Goal: Transaction & Acquisition: Book appointment/travel/reservation

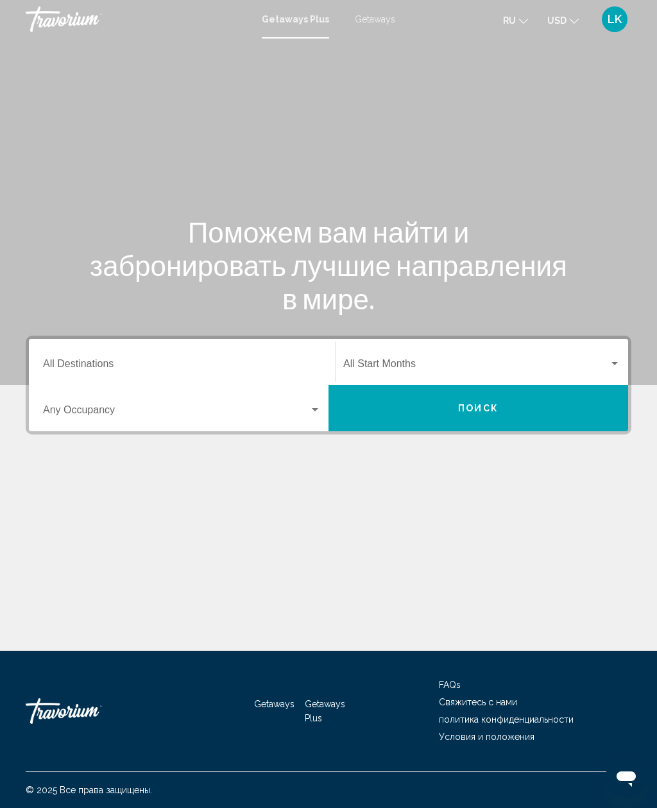
click at [363, 18] on span "Getaways" at bounding box center [375, 19] width 40 height 10
click at [62, 361] on input "Destination All Destinations" at bounding box center [182, 367] width 278 height 12
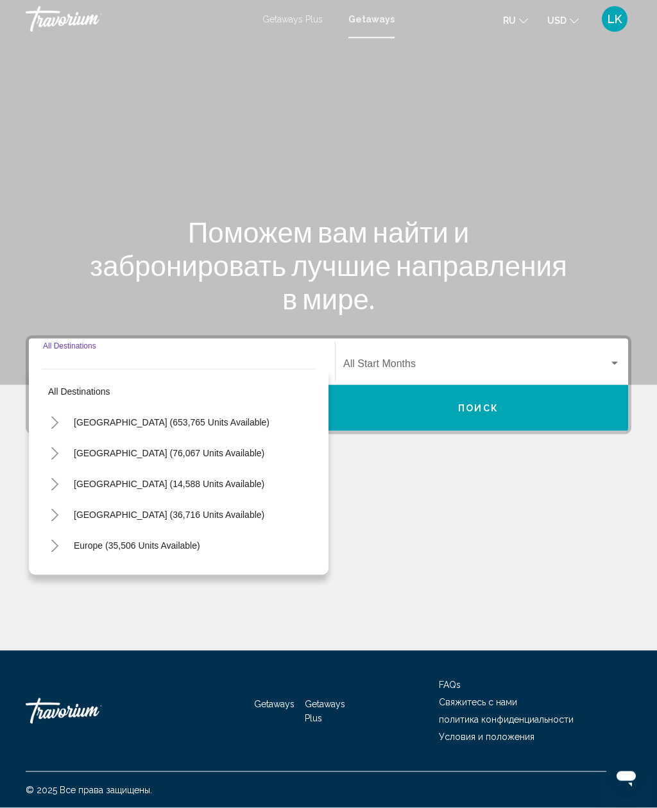
scroll to position [41, 0]
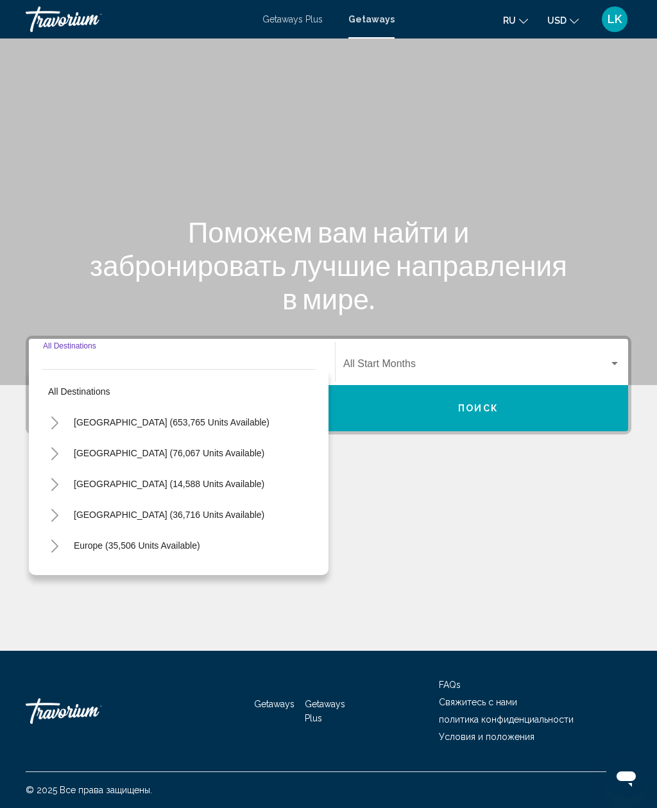
click at [203, 531] on button "Europe (35,506 units available)" at bounding box center [136, 546] width 139 height 30
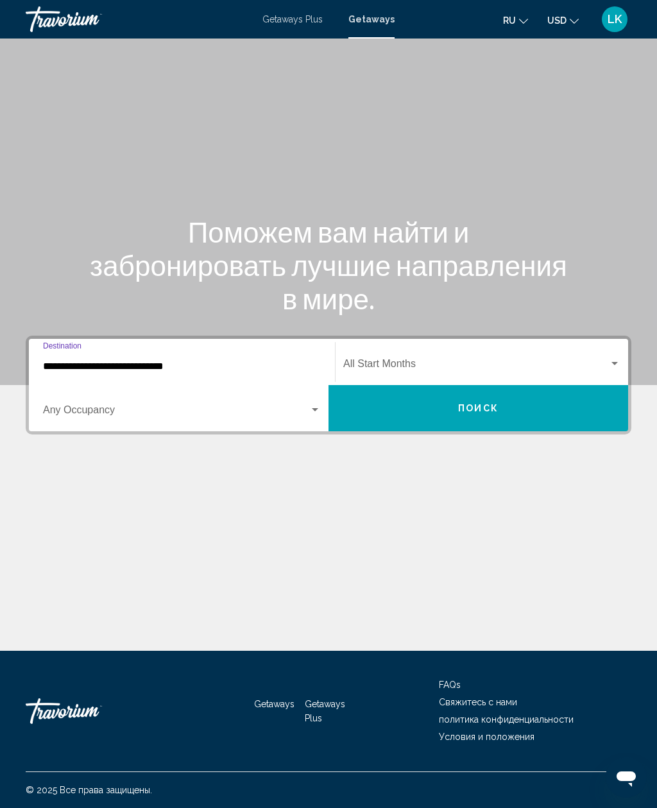
click at [254, 361] on input "**********" at bounding box center [182, 367] width 278 height 12
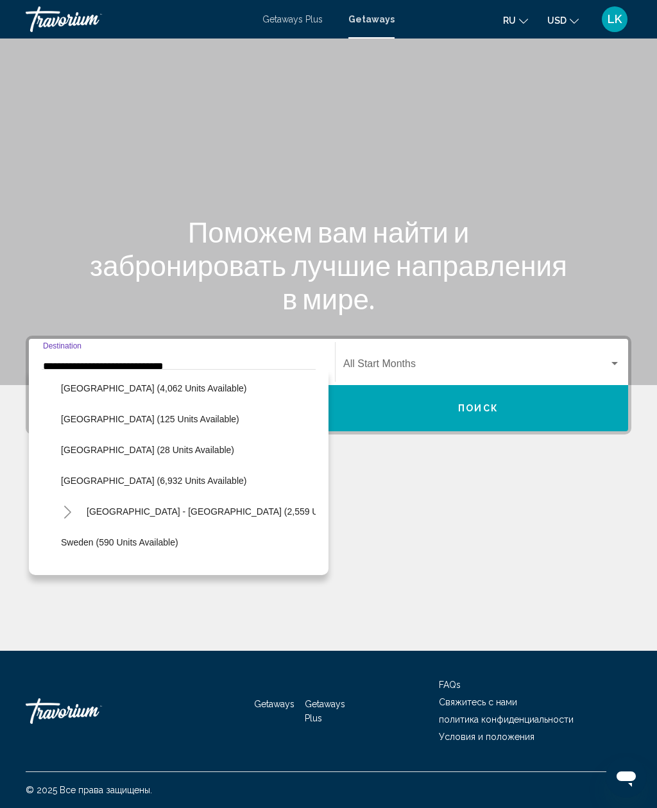
scroll to position [617, 0]
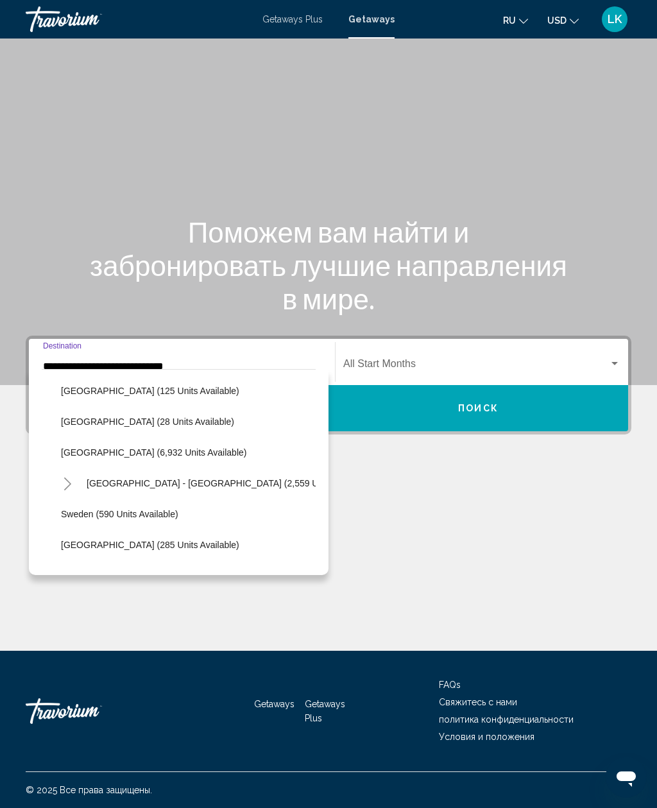
click at [248, 478] on span "[GEOGRAPHIC_DATA] - [GEOGRAPHIC_DATA] (2,559 units available)" at bounding box center [231, 483] width 288 height 10
type input "**********"
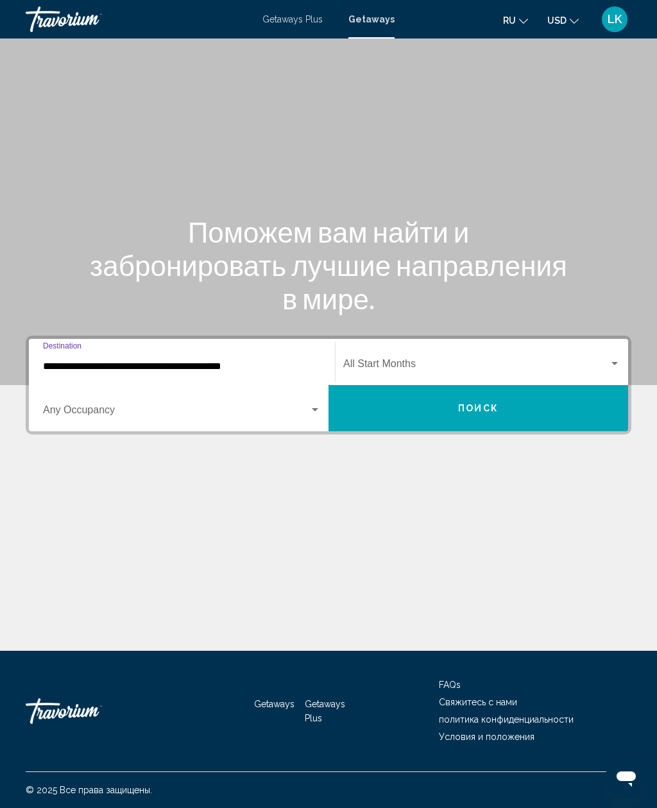
click at [67, 407] on span "Search widget" at bounding box center [176, 413] width 266 height 12
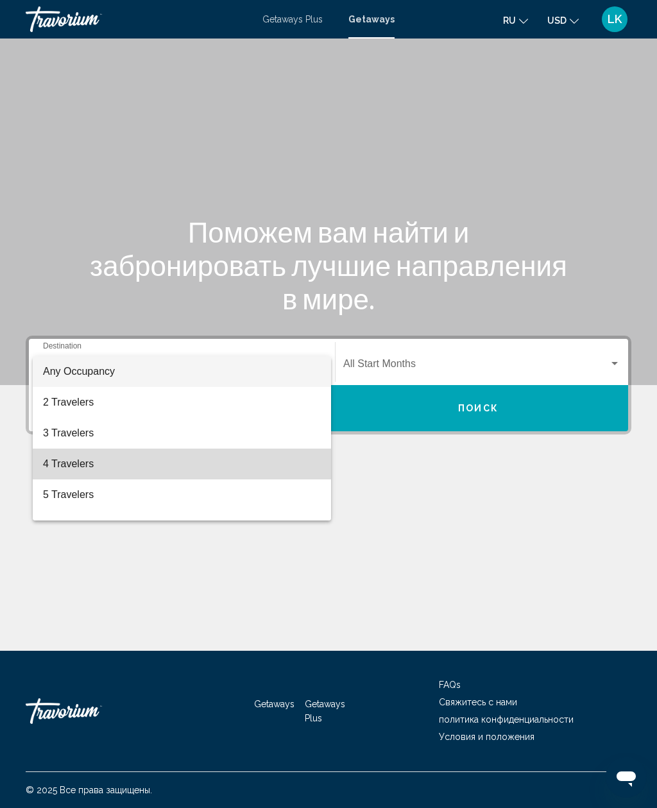
click at [60, 454] on span "4 Travelers" at bounding box center [182, 464] width 278 height 31
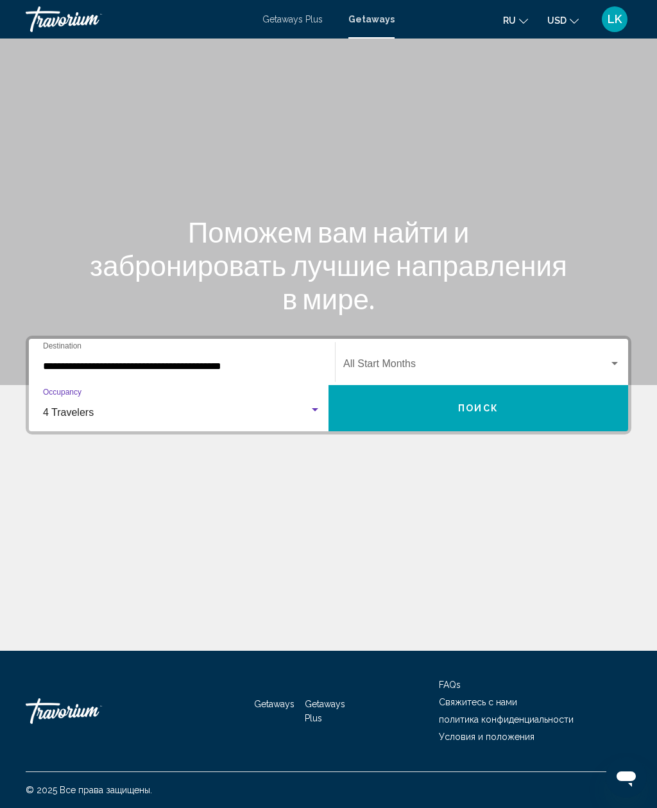
click at [51, 407] on span "4 Travelers" at bounding box center [68, 412] width 51 height 11
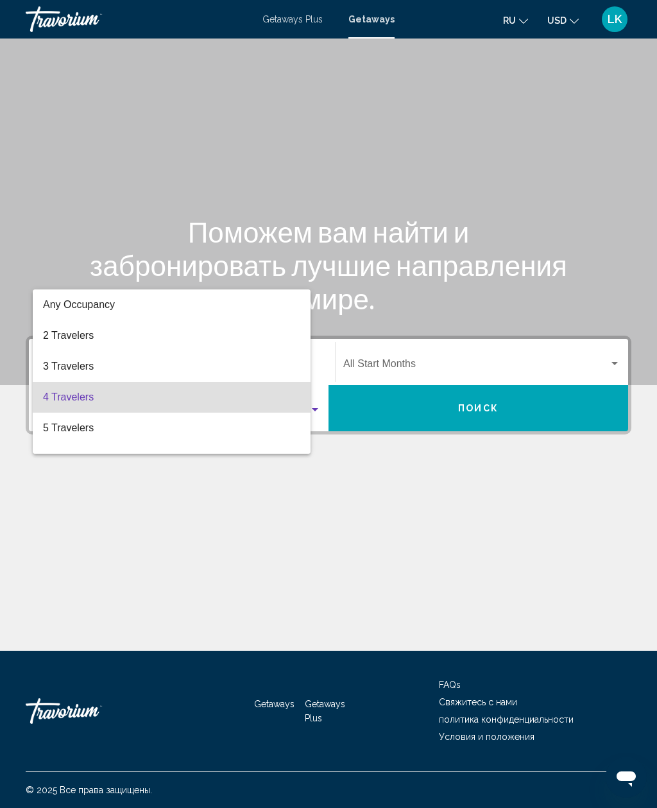
scroll to position [26, 0]
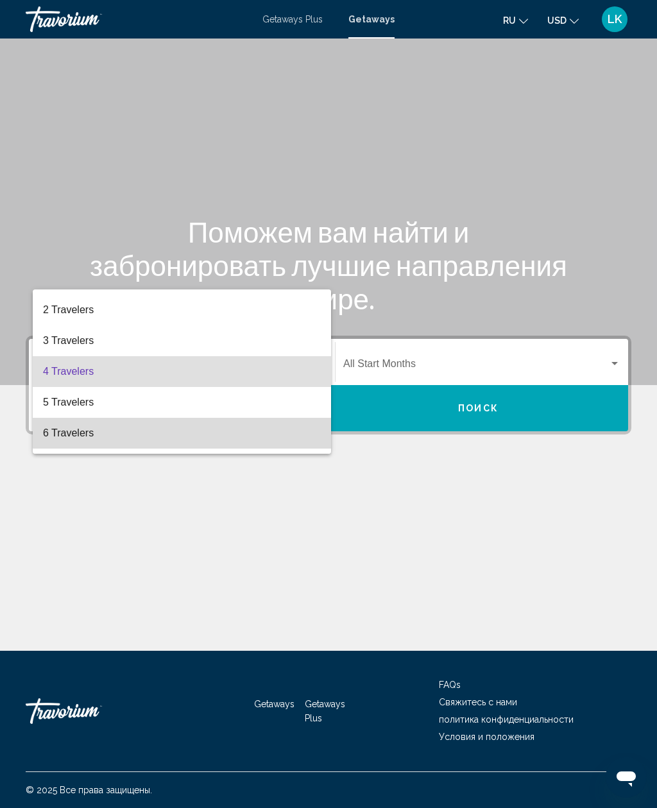
click at [56, 436] on span "6 Travelers" at bounding box center [182, 433] width 278 height 31
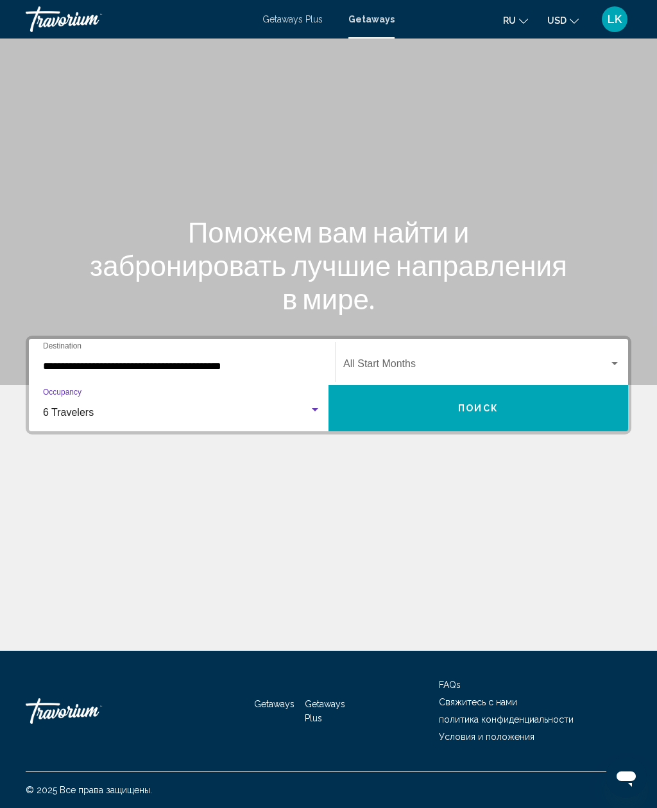
click at [472, 361] on span "Search widget" at bounding box center [476, 367] width 266 height 12
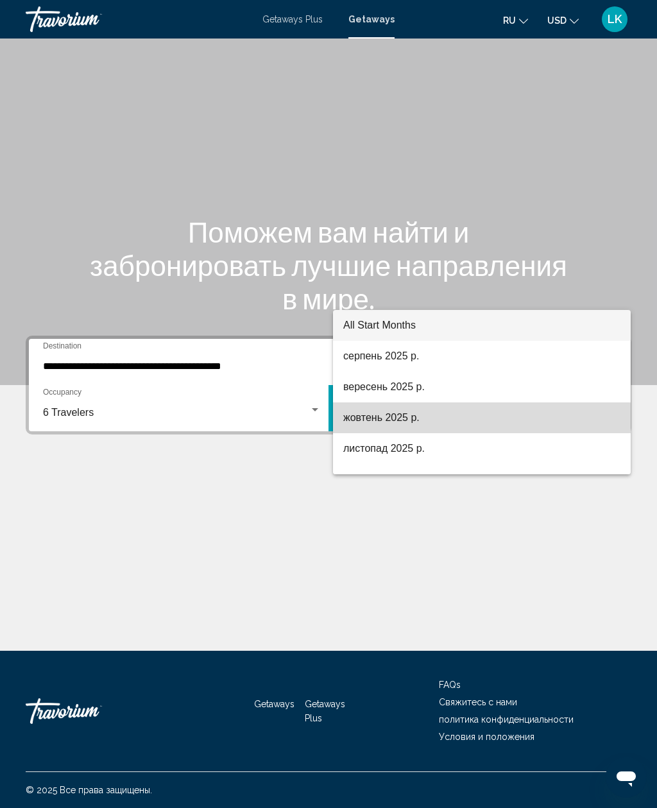
click at [429, 420] on span "жовтень 2025 р." at bounding box center [481, 417] width 277 height 31
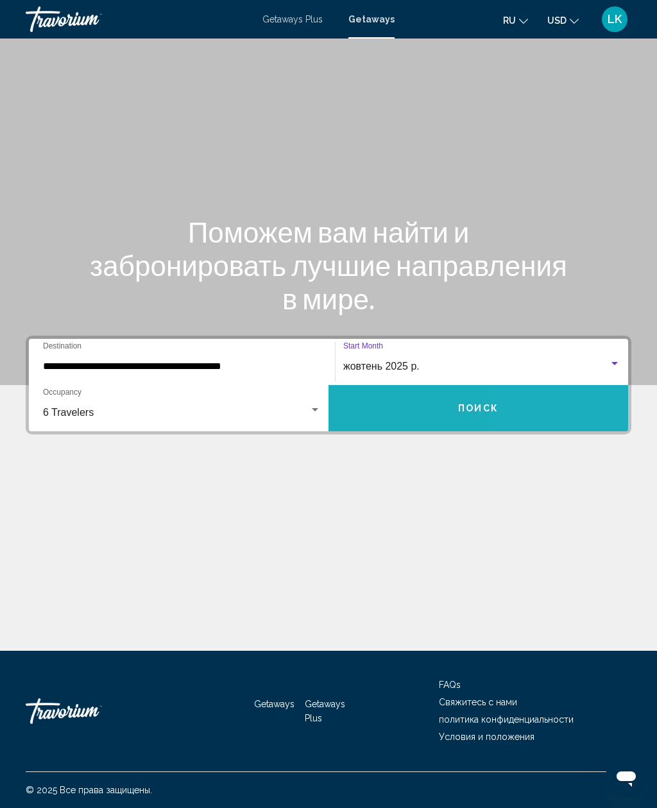
click at [524, 385] on button "Поиск" at bounding box center [479, 408] width 300 height 46
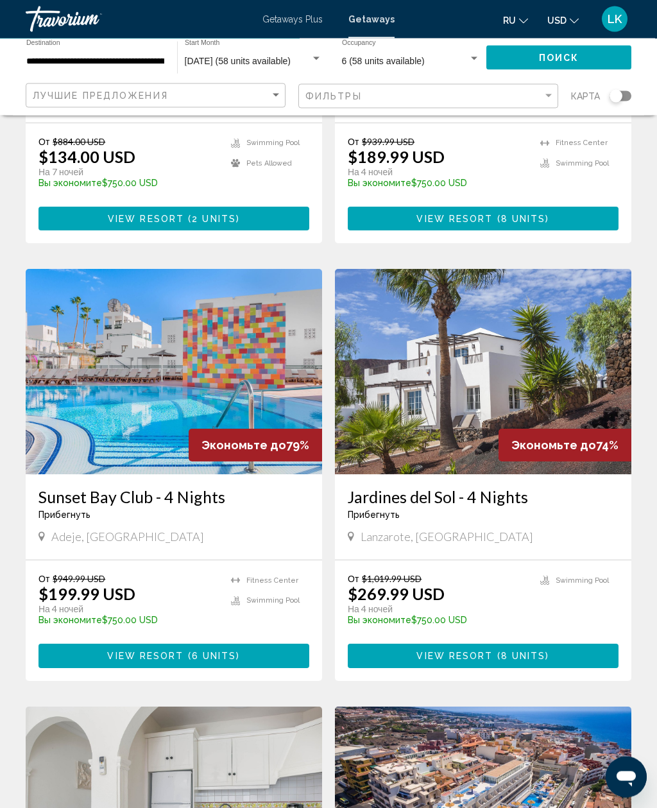
scroll to position [375, 0]
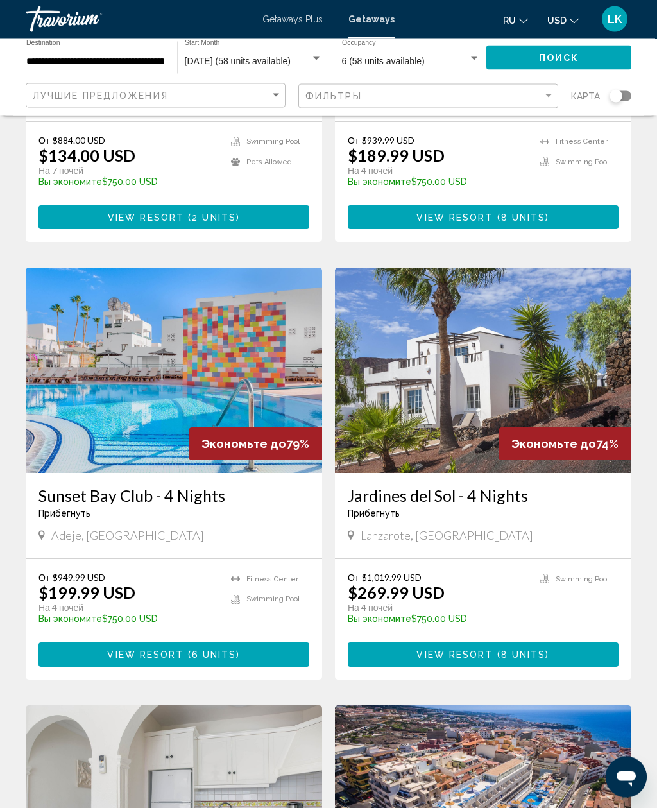
click at [85, 344] on img "Main content" at bounding box center [174, 370] width 297 height 205
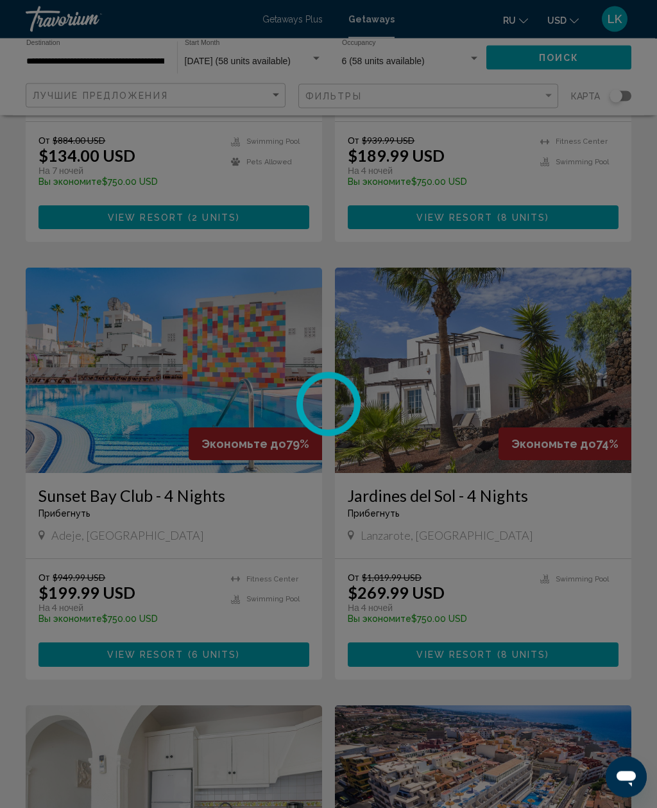
scroll to position [376, 0]
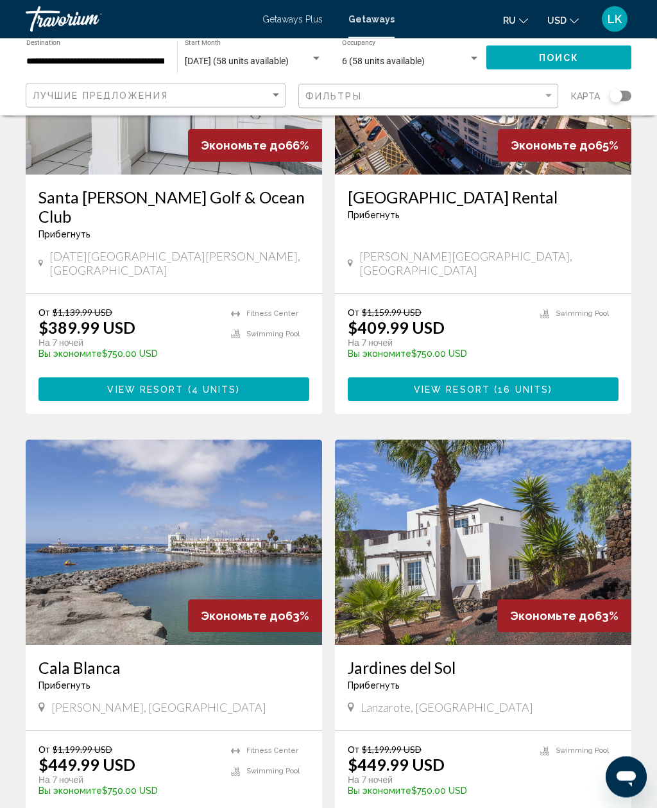
scroll to position [1118, 0]
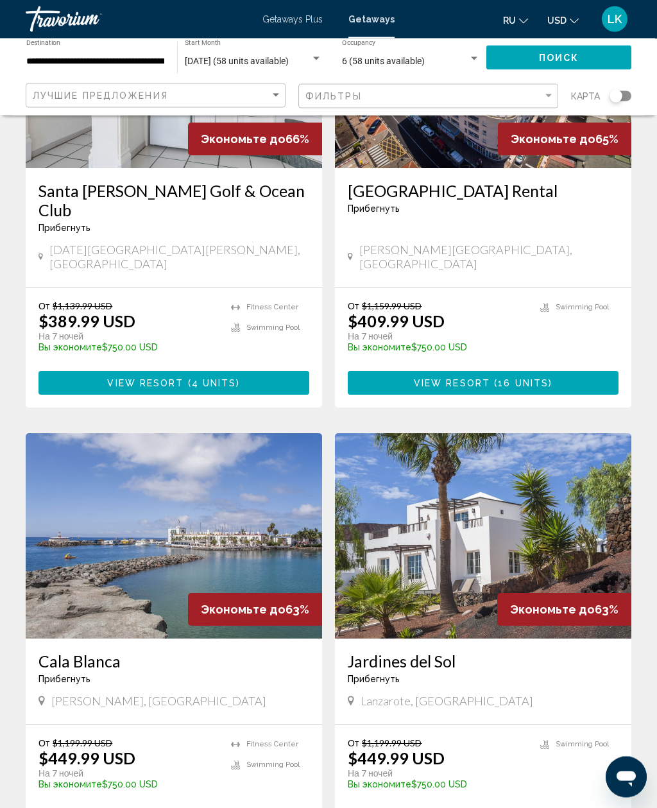
click at [470, 495] on img "Main content" at bounding box center [483, 536] width 297 height 205
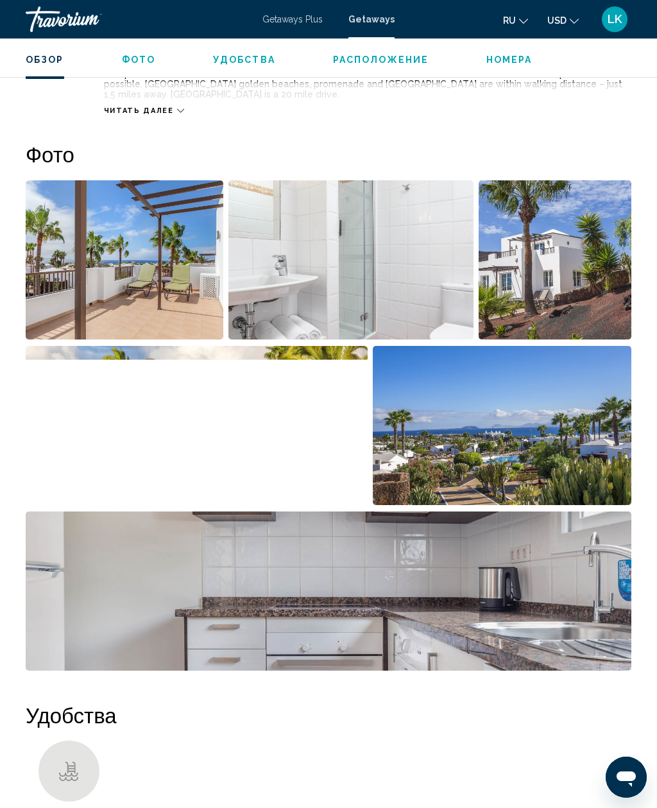
scroll to position [801, 0]
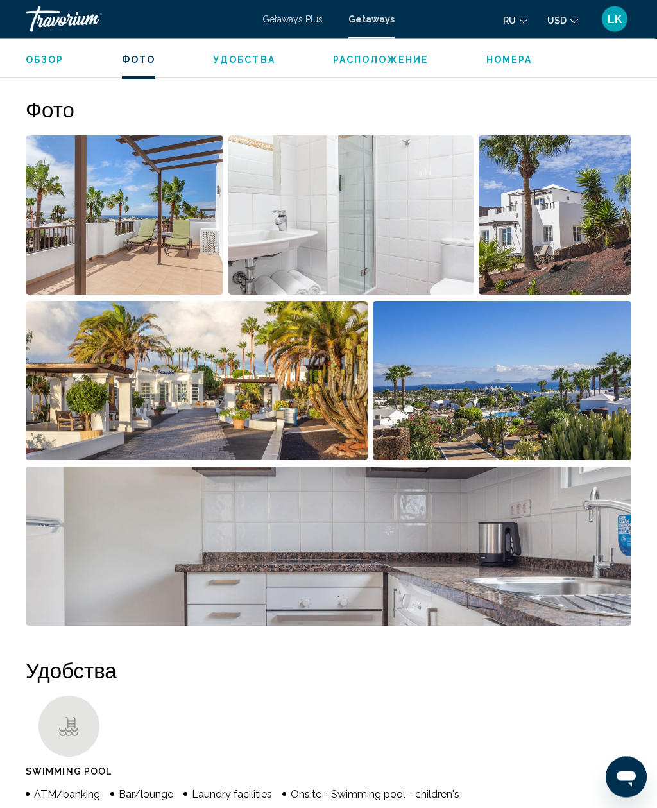
click at [60, 243] on img "Open full-screen image slider" at bounding box center [125, 215] width 198 height 159
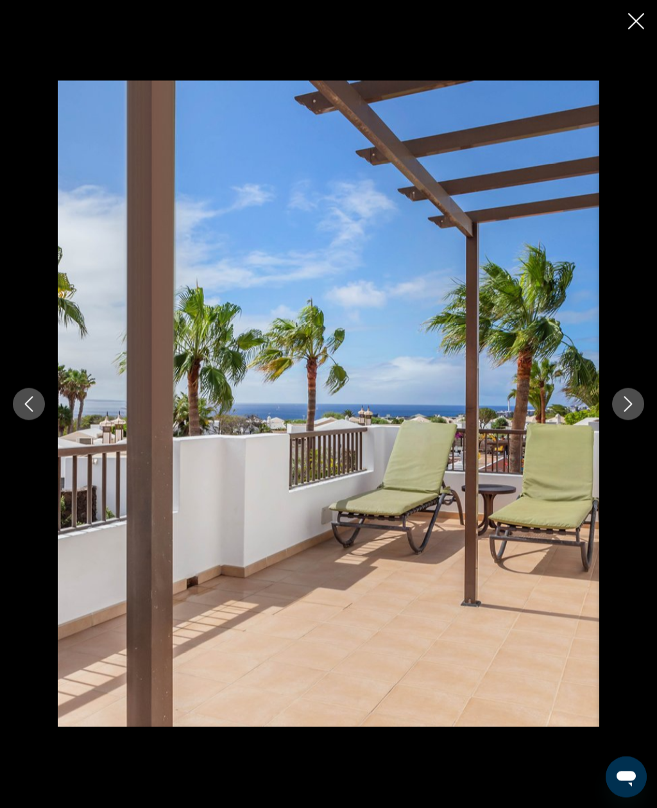
scroll to position [161, 0]
click at [631, 22] on icon "Close slideshow" at bounding box center [636, 21] width 16 height 16
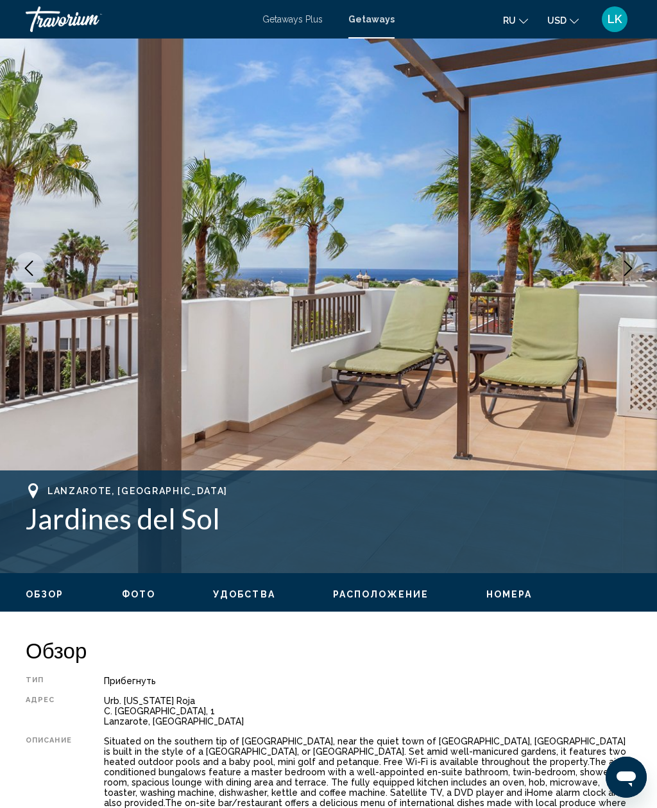
scroll to position [0, 0]
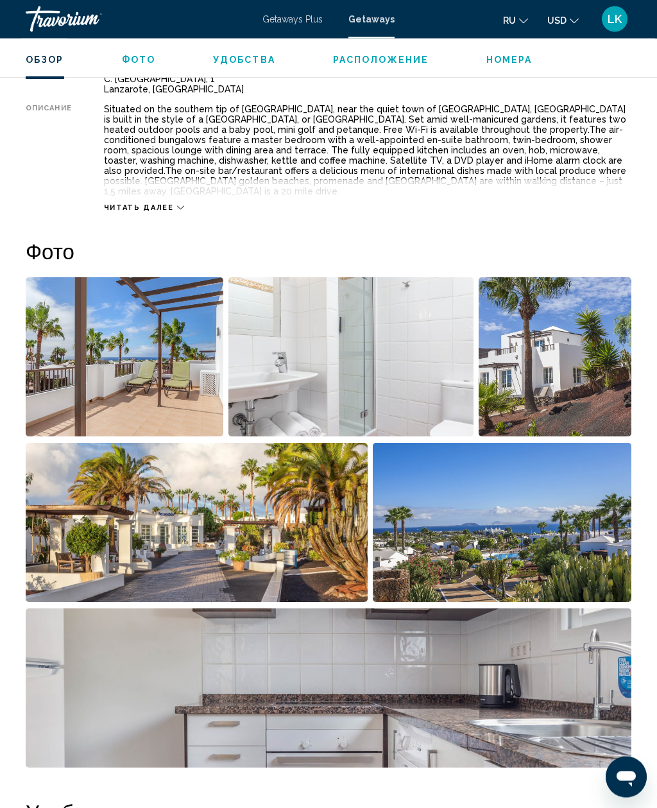
click at [567, 361] on img "Open full-screen image slider" at bounding box center [555, 357] width 153 height 159
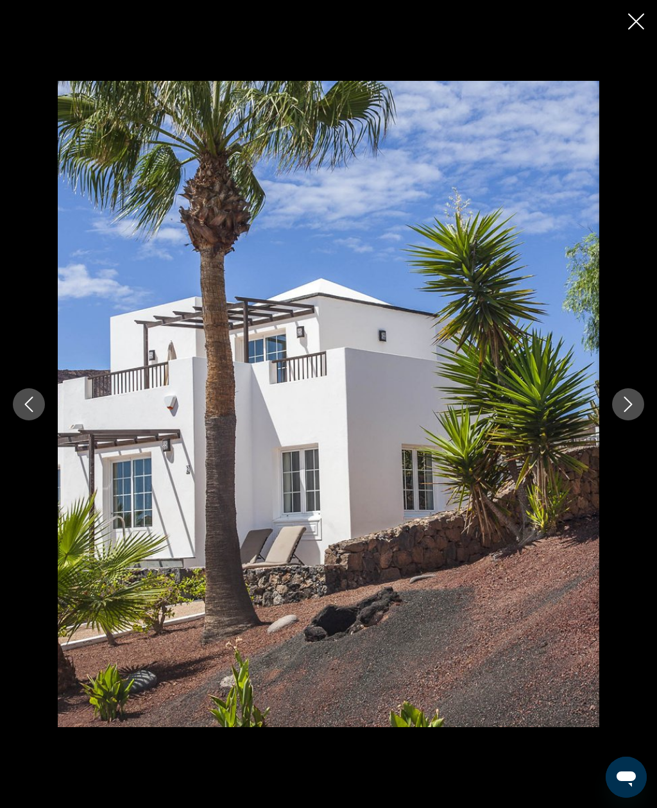
click at [634, 412] on icon "Next image" at bounding box center [628, 404] width 15 height 15
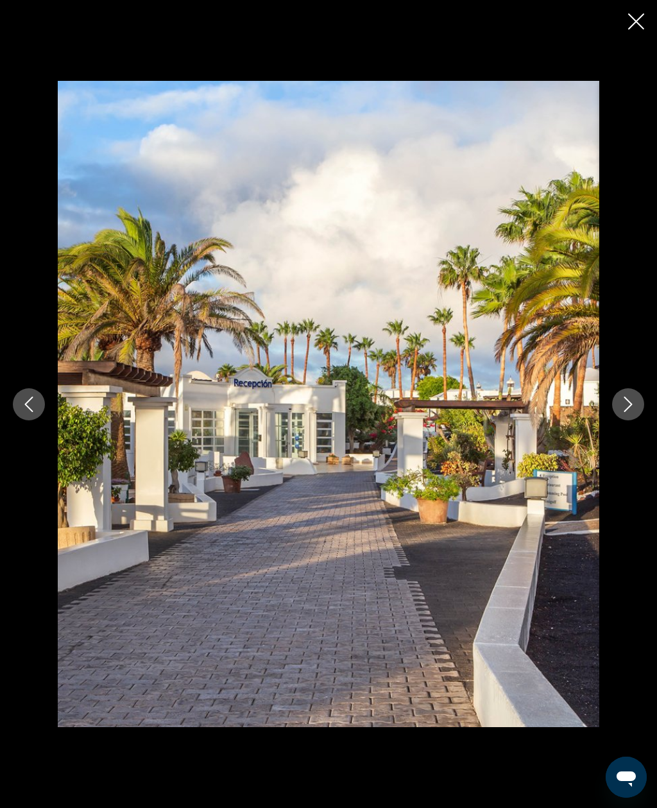
click at [620, 420] on button "Next image" at bounding box center [628, 404] width 32 height 32
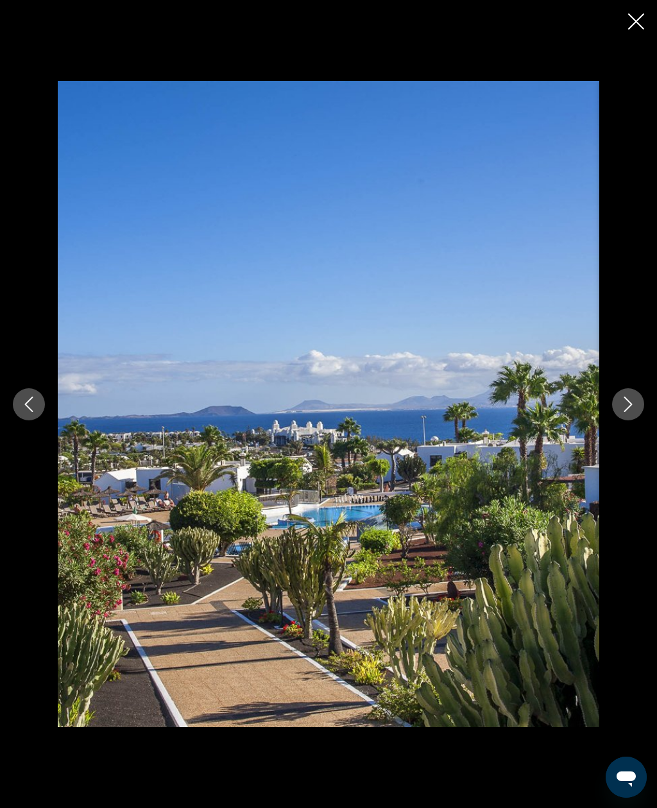
click at [634, 412] on icon "Next image" at bounding box center [628, 404] width 15 height 15
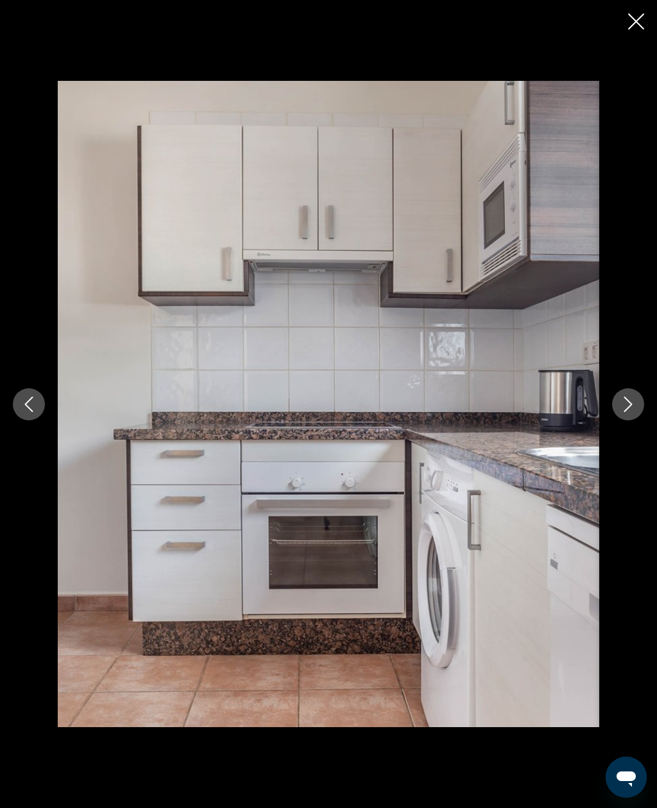
click at [626, 412] on icon "Next image" at bounding box center [628, 404] width 15 height 15
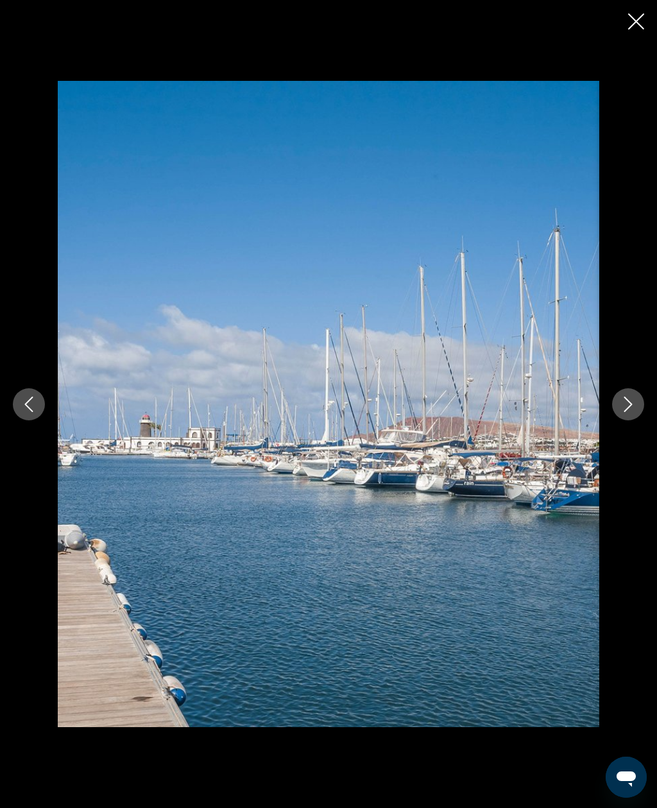
click at [625, 413] on button "Next image" at bounding box center [628, 404] width 32 height 32
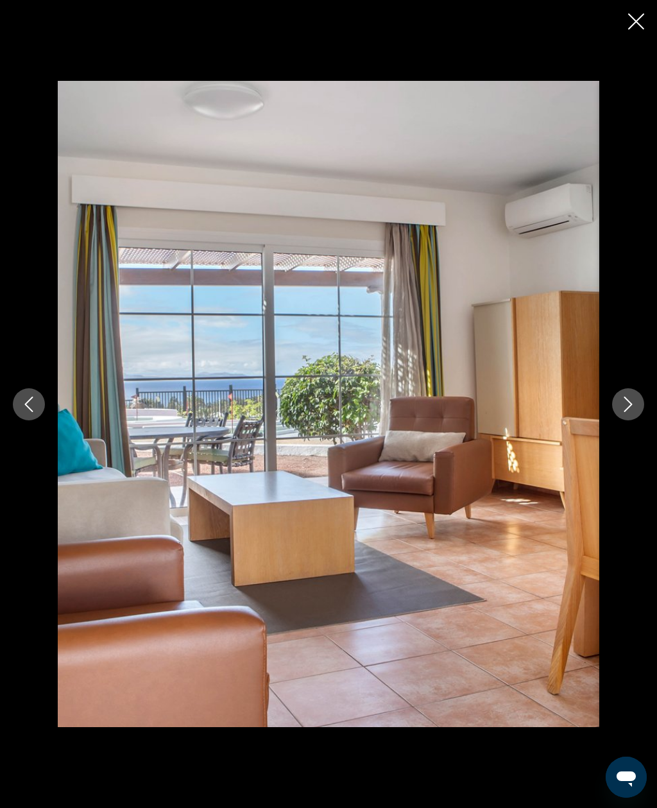
click at [626, 412] on icon "Next image" at bounding box center [628, 404] width 15 height 15
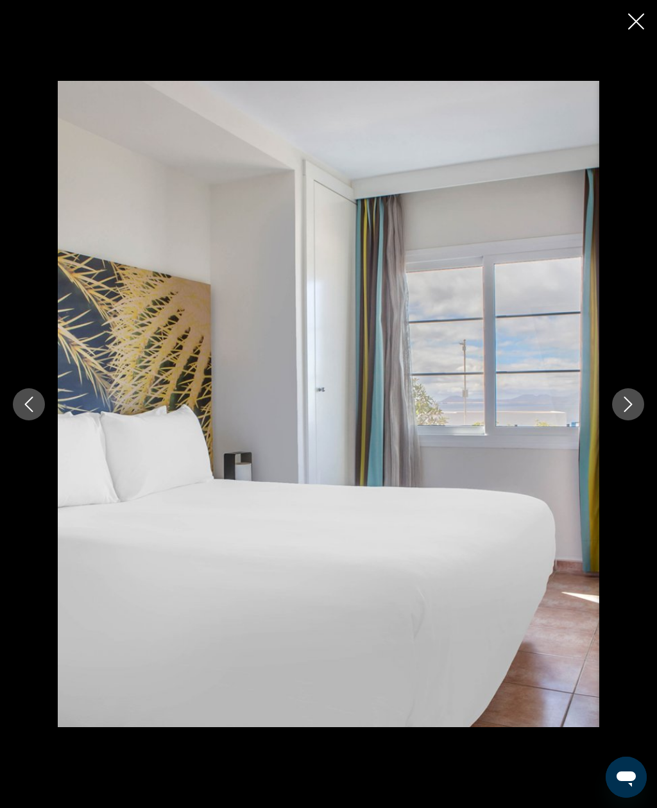
click at [626, 412] on icon "Next image" at bounding box center [629, 404] width 8 height 15
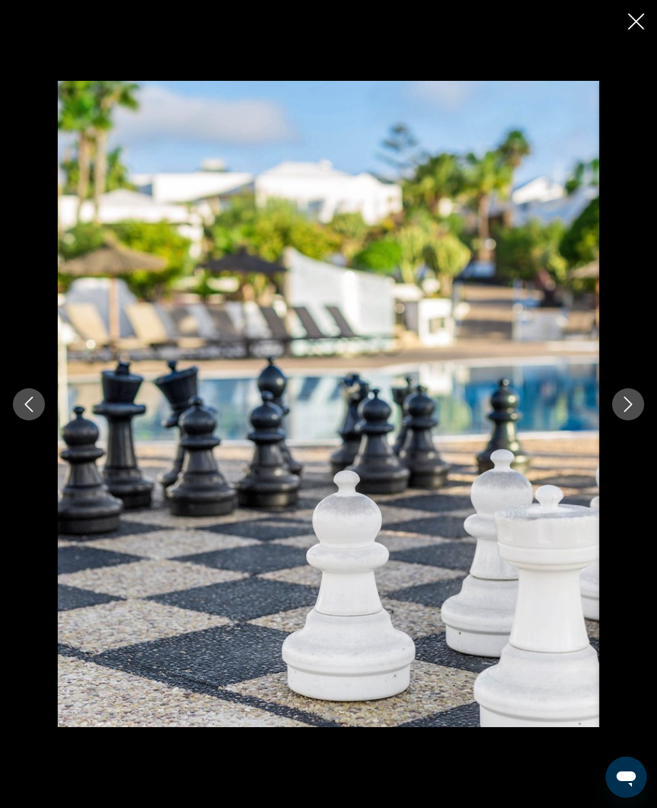
click at [625, 412] on icon "Next image" at bounding box center [628, 404] width 15 height 15
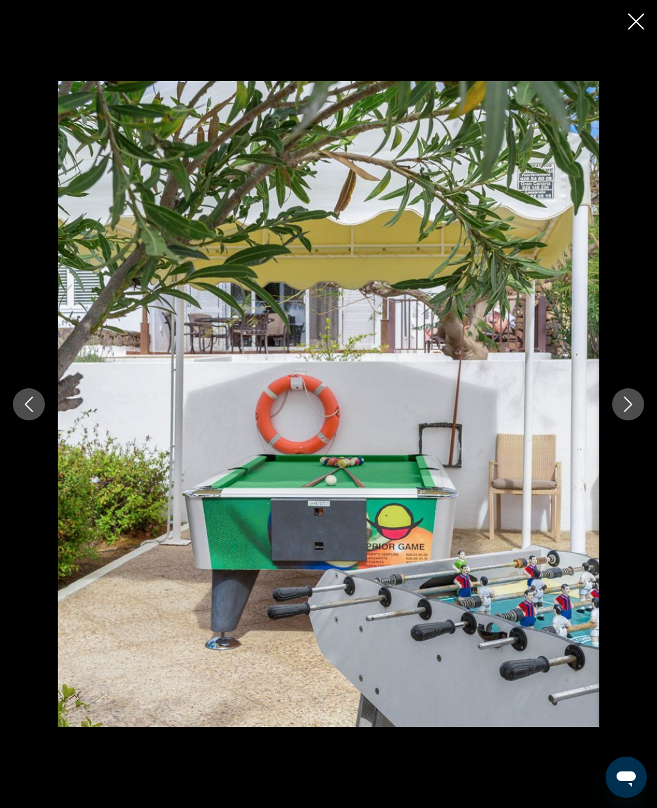
click at [621, 412] on icon "Next image" at bounding box center [628, 404] width 15 height 15
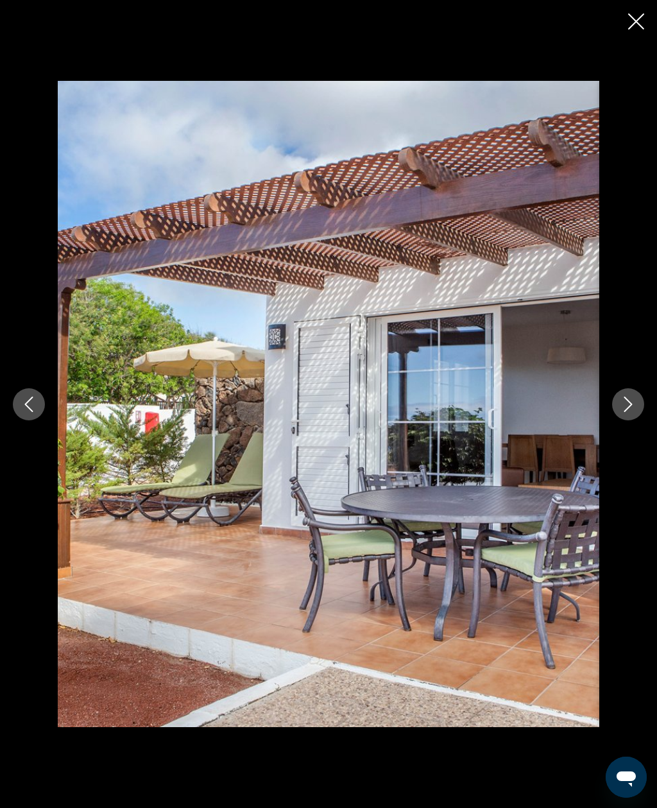
click at [626, 412] on icon "Next image" at bounding box center [628, 404] width 15 height 15
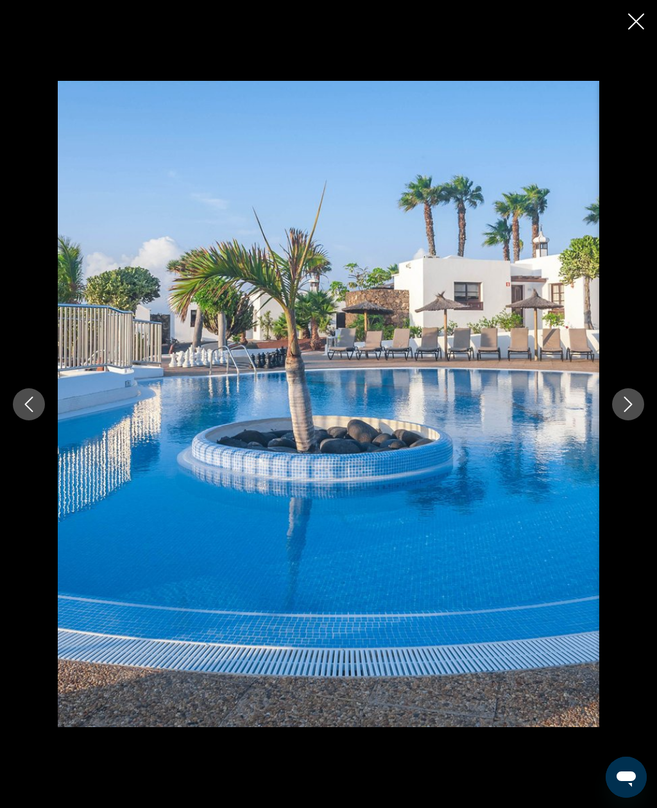
click at [619, 420] on button "Next image" at bounding box center [628, 404] width 32 height 32
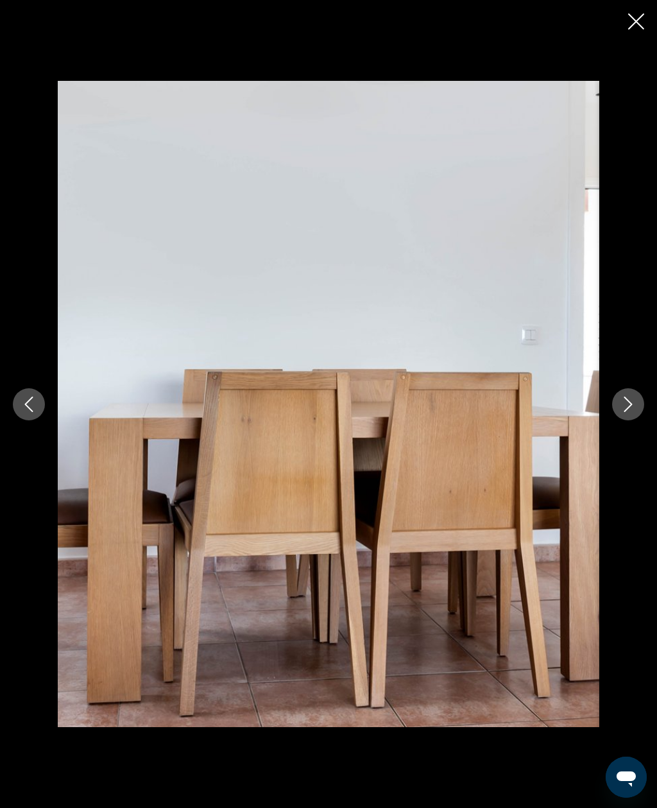
click at [25, 412] on icon "Previous image" at bounding box center [28, 404] width 15 height 15
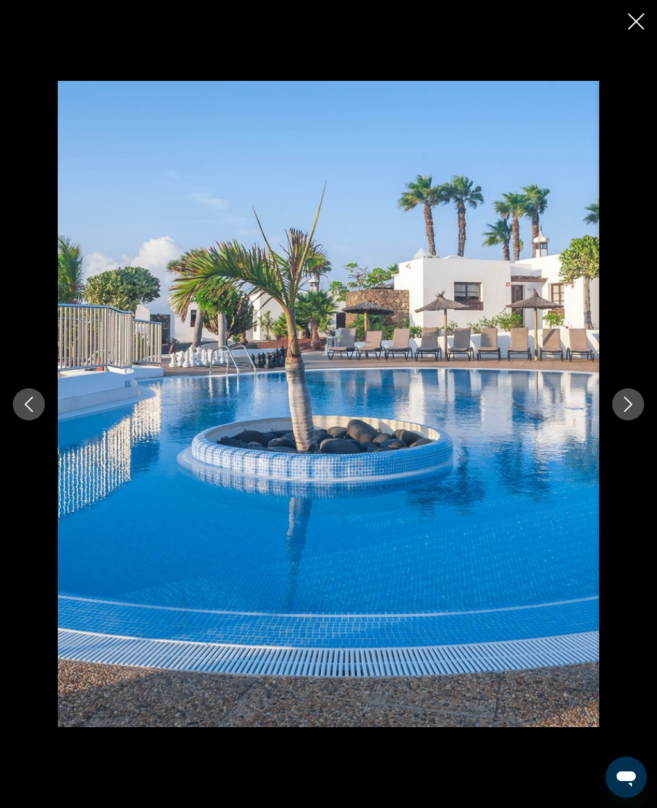
click at [641, 420] on button "Next image" at bounding box center [628, 404] width 32 height 32
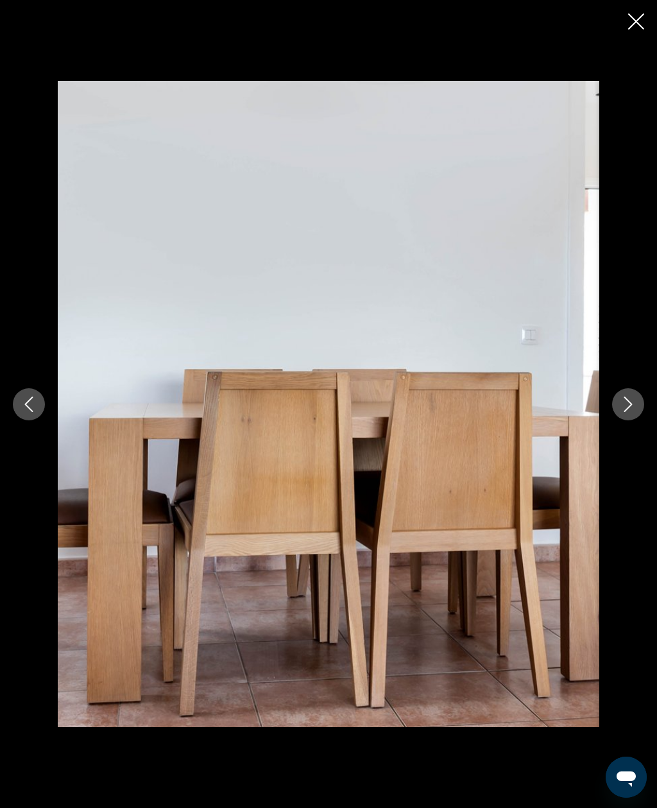
click at [634, 420] on button "Next image" at bounding box center [628, 404] width 32 height 32
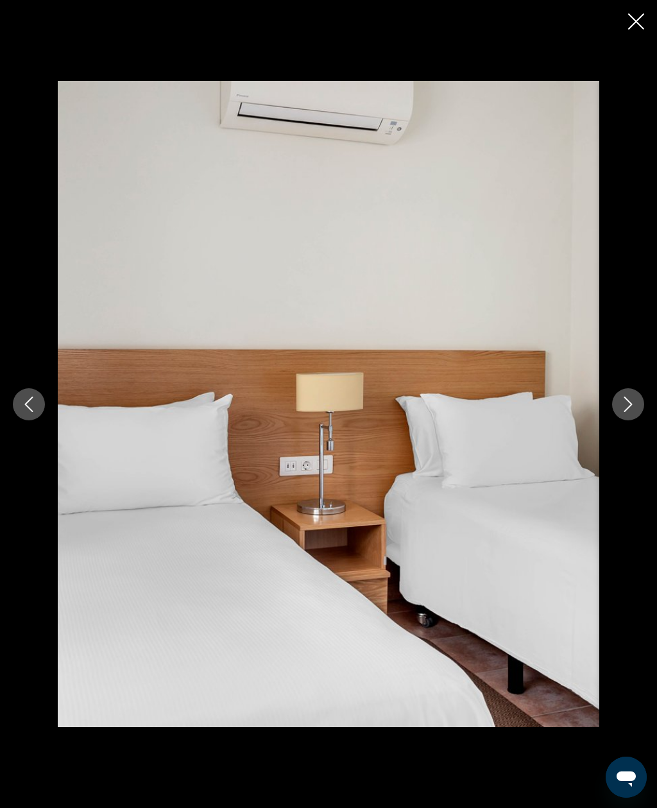
click at [630, 412] on icon "Next image" at bounding box center [628, 404] width 15 height 15
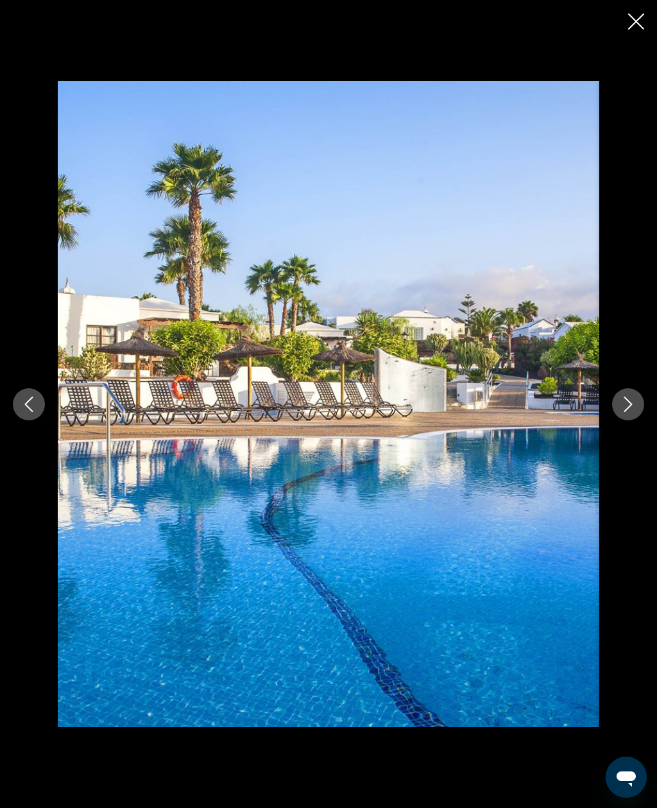
click at [630, 412] on icon "Next image" at bounding box center [628, 404] width 15 height 15
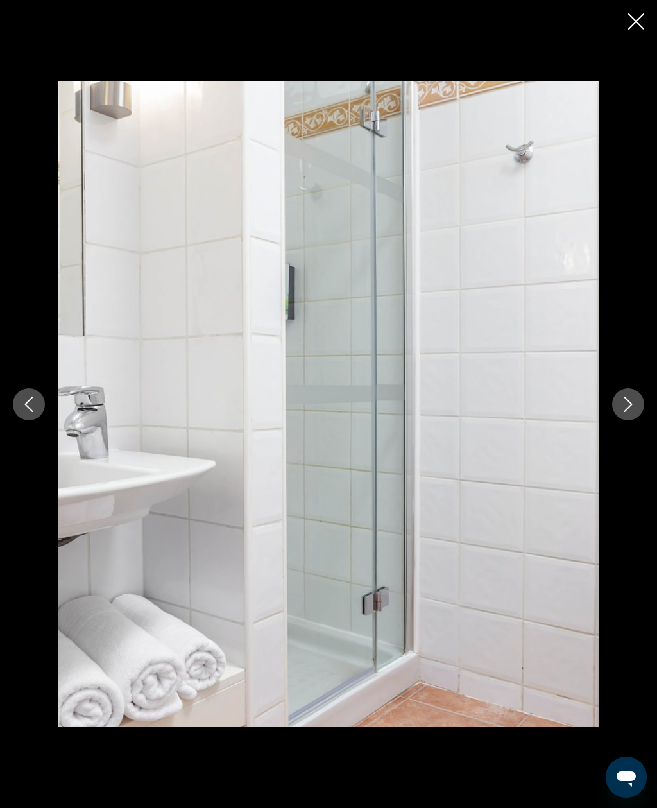
click at [627, 412] on icon "Next image" at bounding box center [628, 404] width 15 height 15
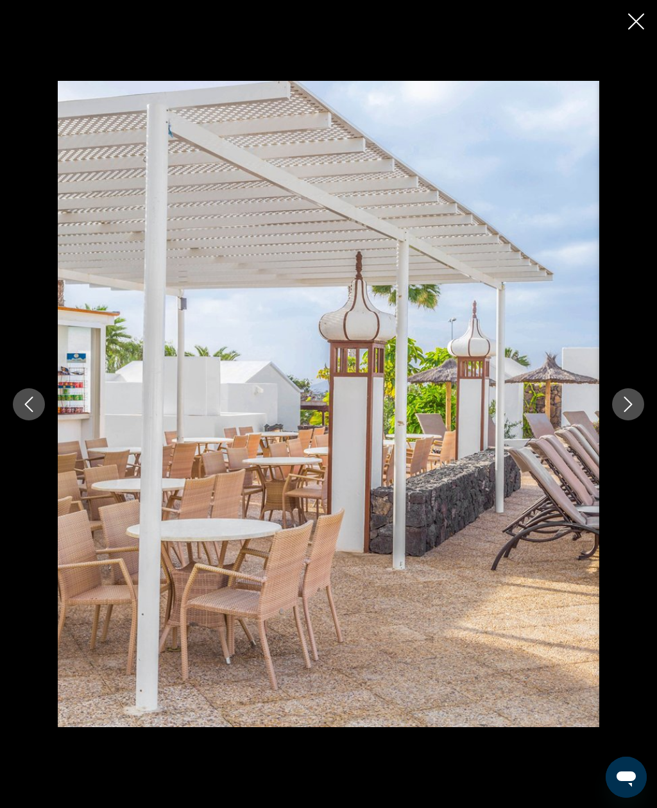
click at [637, 420] on button "Next image" at bounding box center [628, 404] width 32 height 32
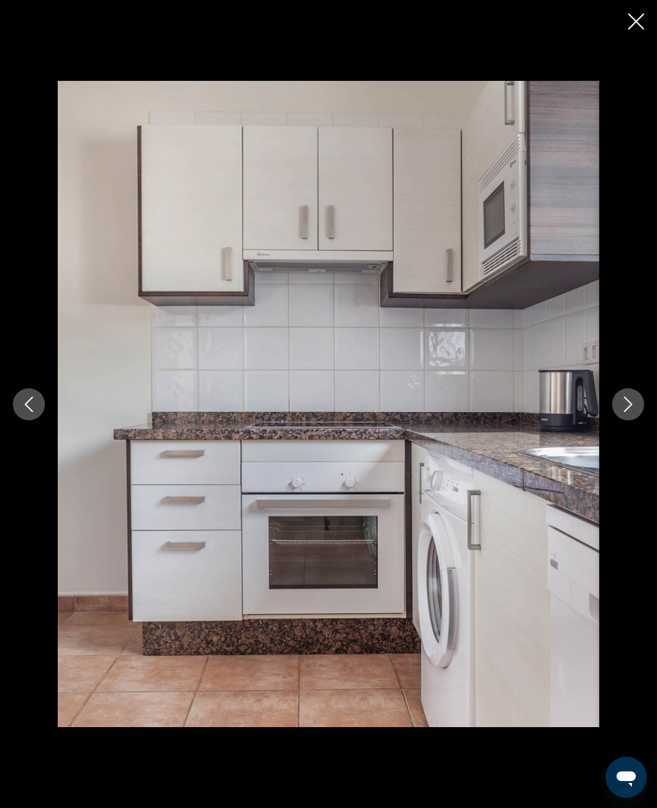
click at [639, 420] on button "Next image" at bounding box center [628, 404] width 32 height 32
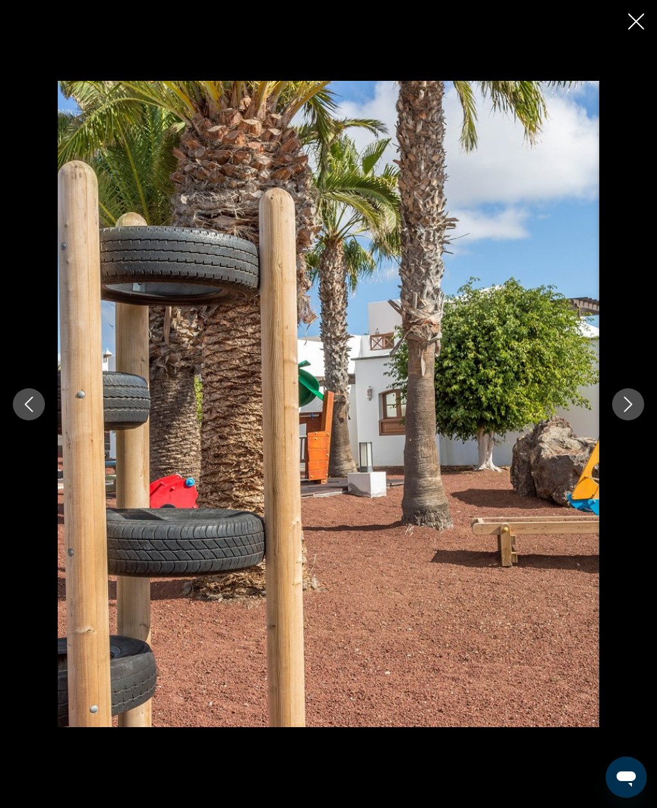
click at [638, 420] on button "Next image" at bounding box center [628, 404] width 32 height 32
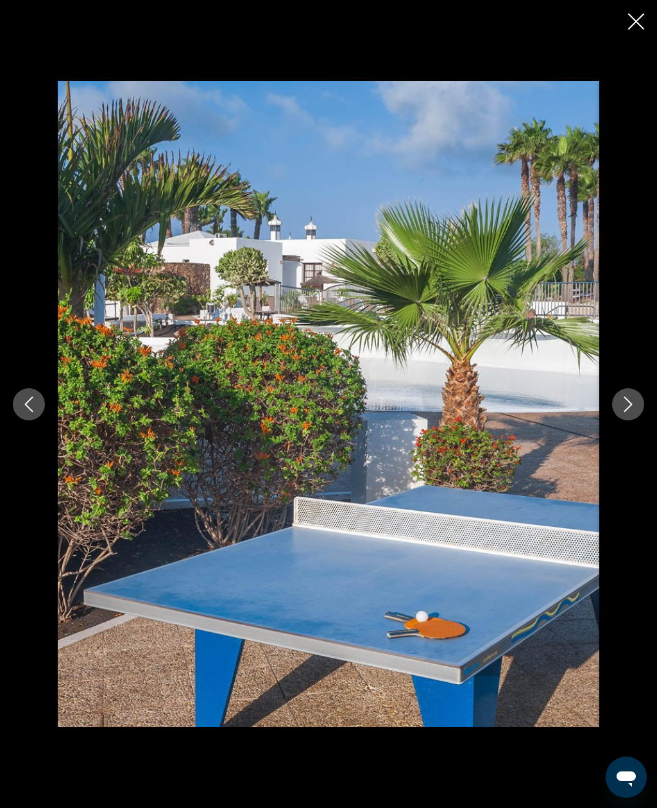
click at [636, 420] on button "Next image" at bounding box center [628, 404] width 32 height 32
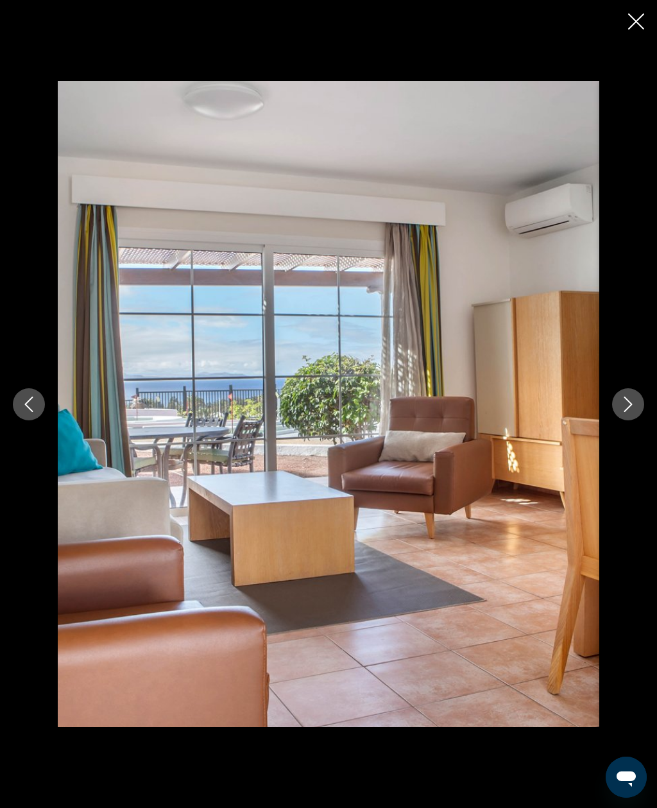
click at [629, 412] on icon "Next image" at bounding box center [629, 404] width 8 height 15
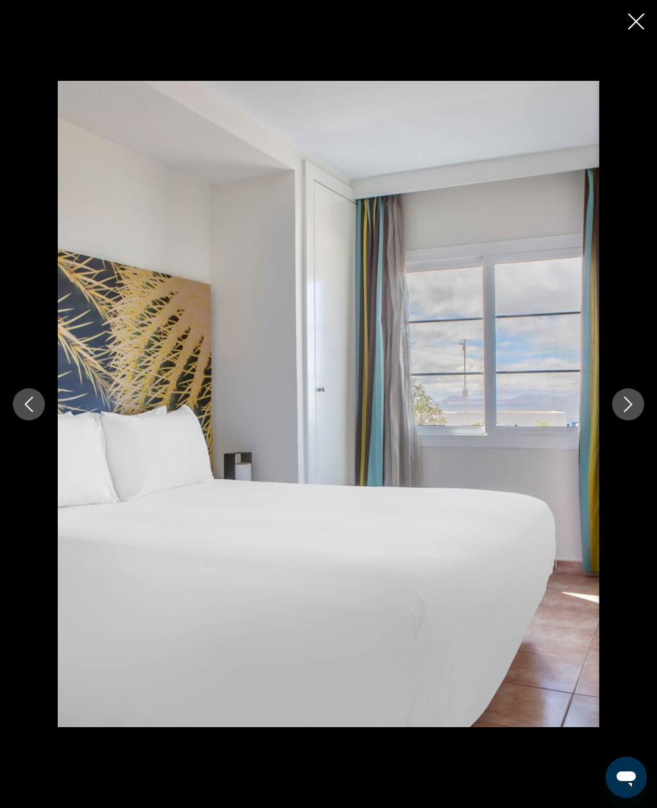
click at [642, 420] on button "Next image" at bounding box center [628, 404] width 32 height 32
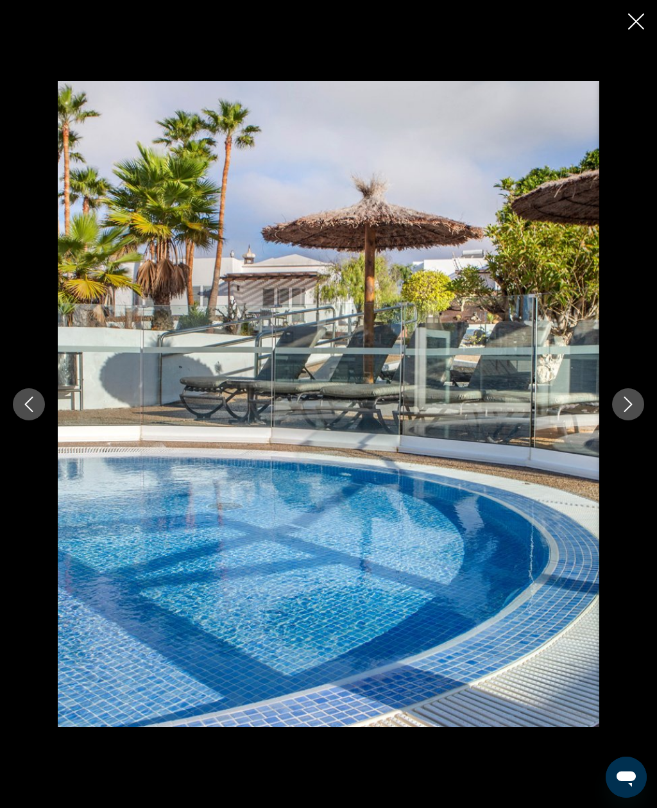
click at [636, 420] on button "Next image" at bounding box center [628, 404] width 32 height 32
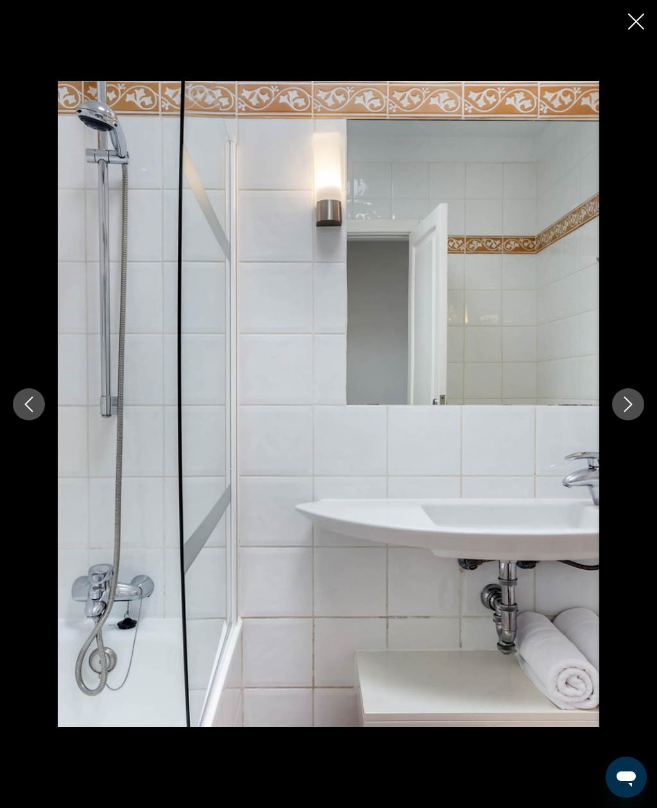
click at [643, 420] on button "Next image" at bounding box center [628, 404] width 32 height 32
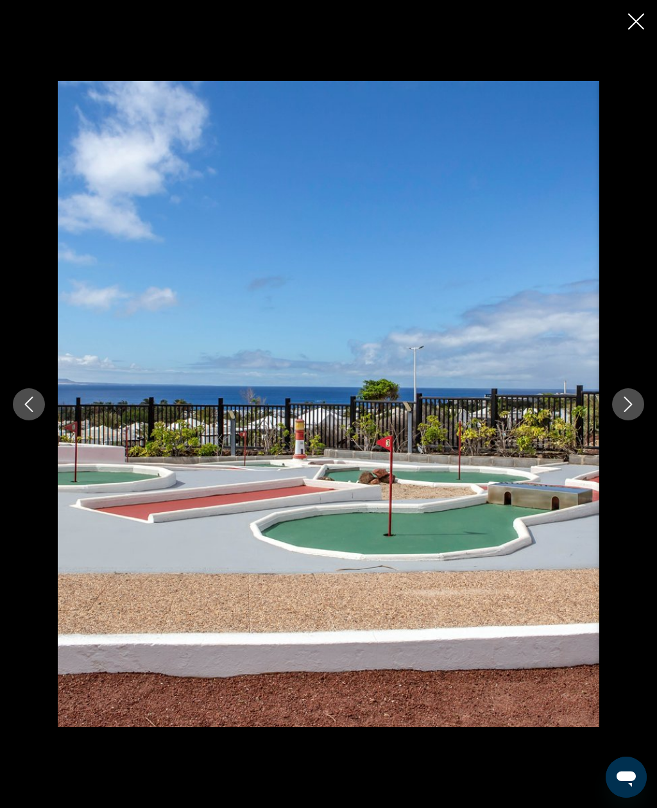
click at [630, 420] on button "Next image" at bounding box center [628, 404] width 32 height 32
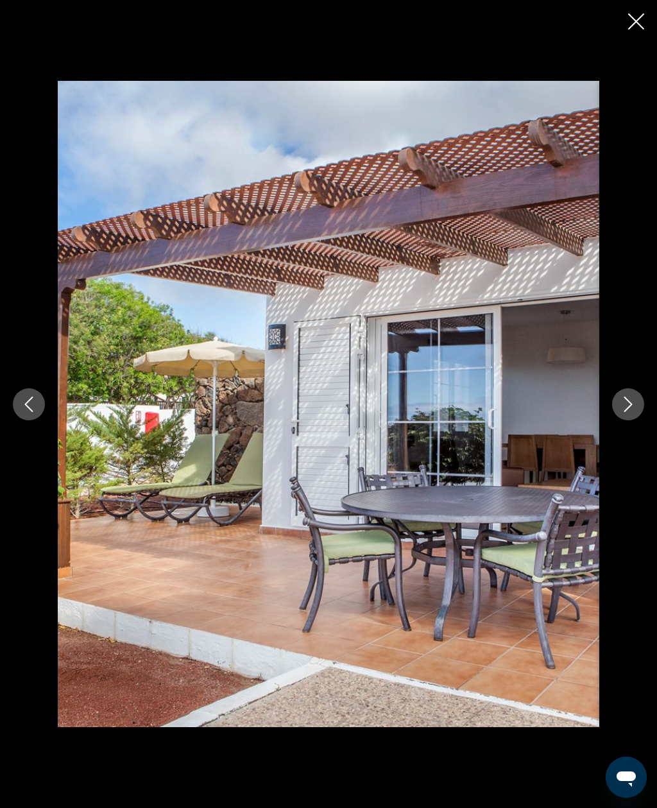
click at [623, 412] on icon "Next image" at bounding box center [628, 404] width 15 height 15
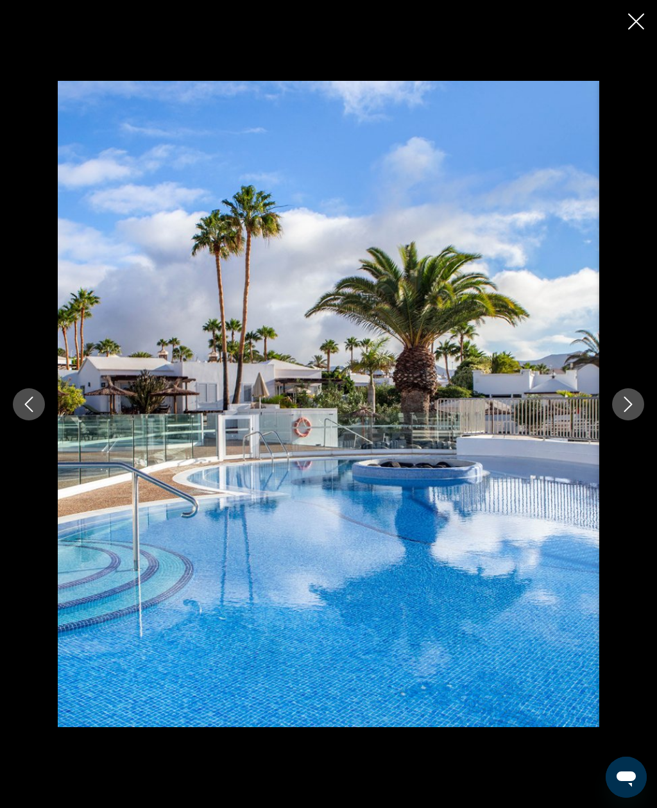
click at [633, 412] on icon "Next image" at bounding box center [628, 404] width 15 height 15
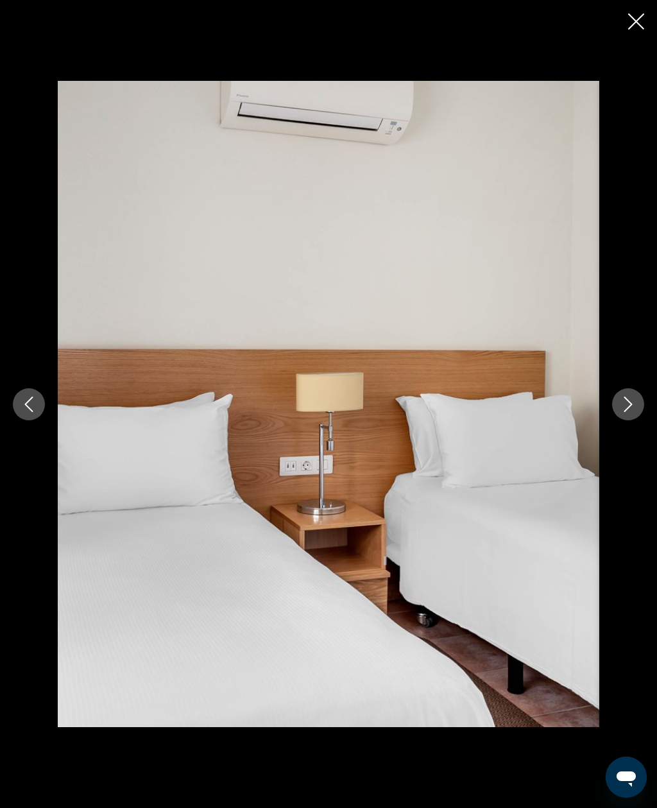
click at [651, 418] on div "Main content" at bounding box center [328, 404] width 657 height 646
click at [628, 412] on icon "Next image" at bounding box center [628, 404] width 15 height 15
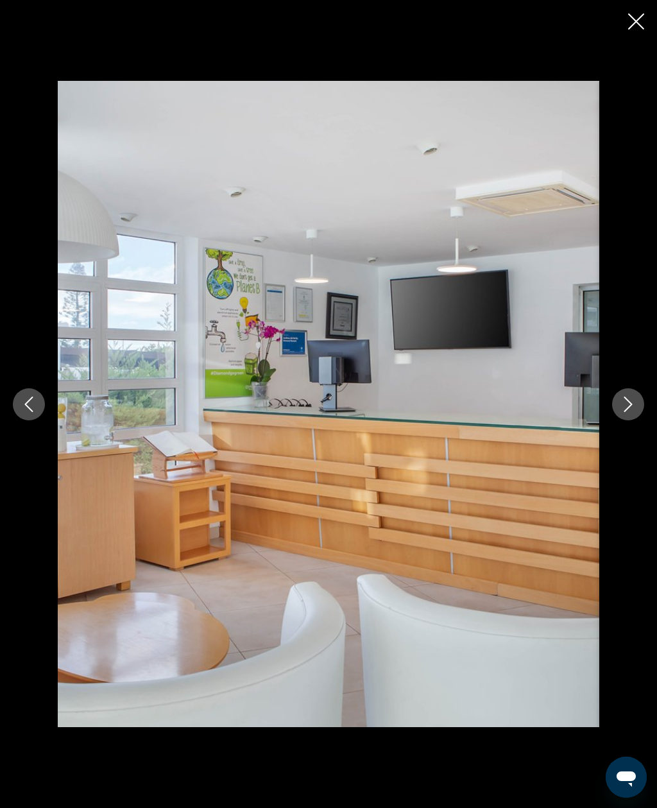
click at [632, 412] on icon "Next image" at bounding box center [628, 404] width 15 height 15
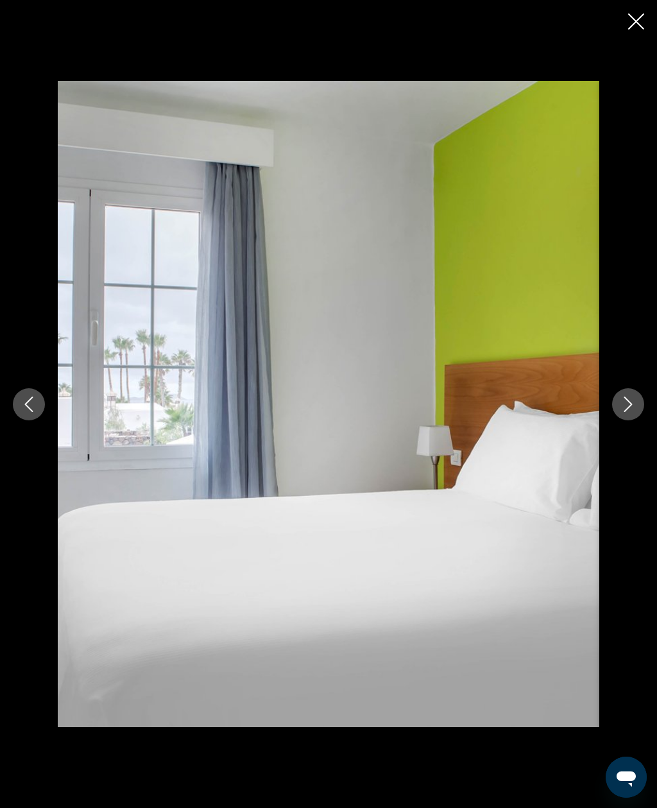
click at [633, 412] on icon "Next image" at bounding box center [628, 404] width 15 height 15
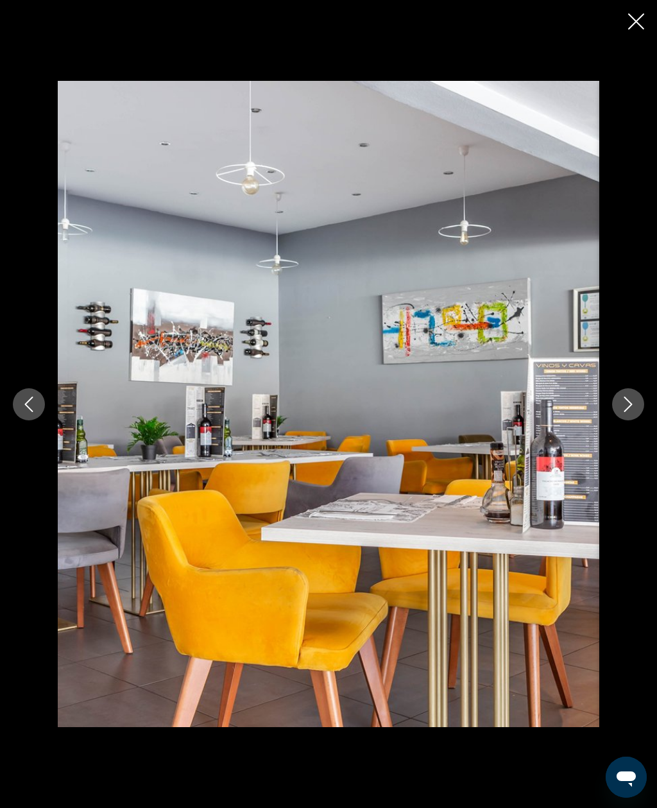
click at [633, 420] on button "Next image" at bounding box center [628, 404] width 32 height 32
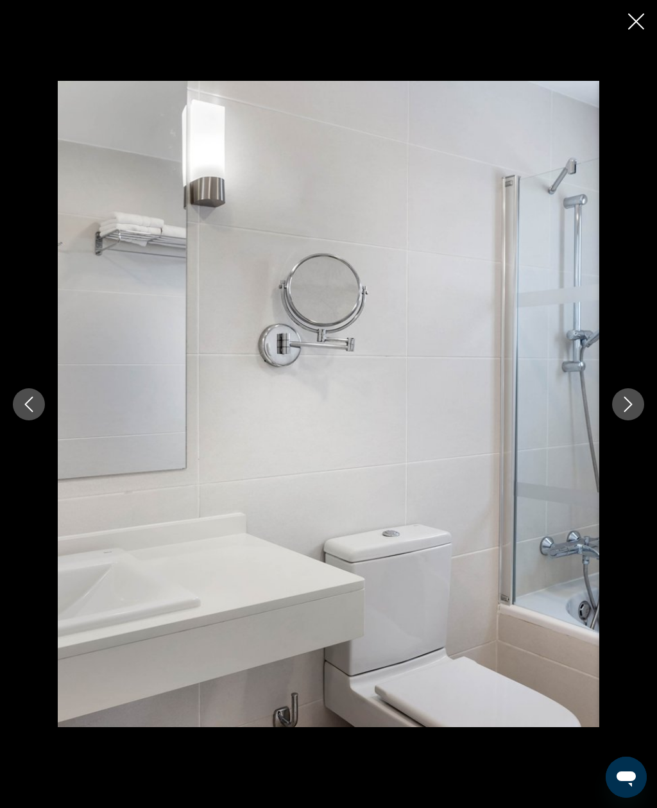
click at [643, 420] on button "Next image" at bounding box center [628, 404] width 32 height 32
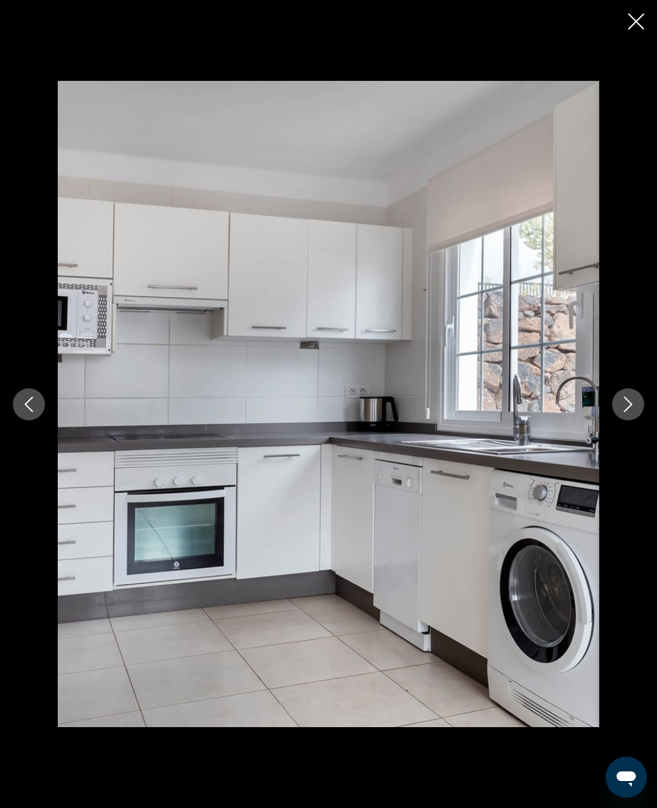
click at [629, 412] on icon "Next image" at bounding box center [629, 404] width 8 height 15
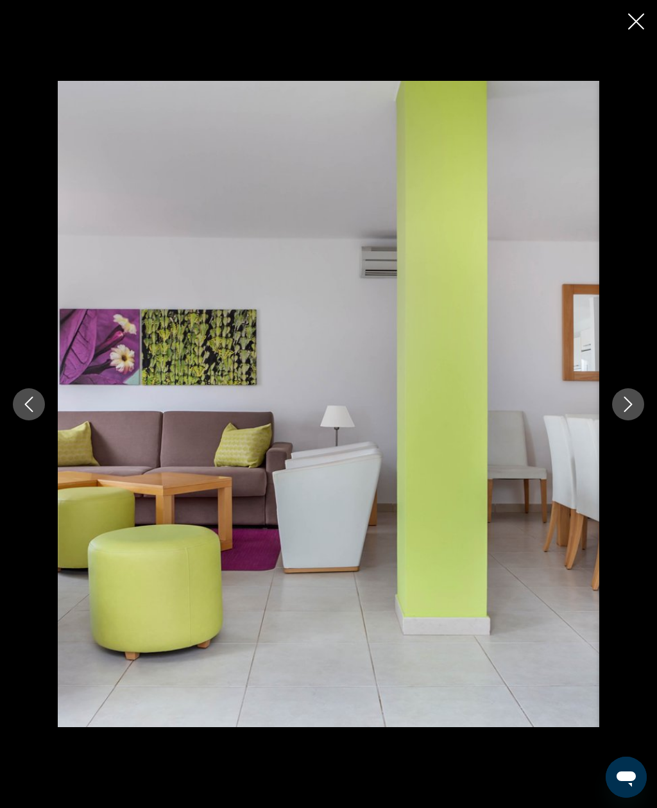
click at [635, 13] on icon "Close slideshow" at bounding box center [636, 21] width 16 height 16
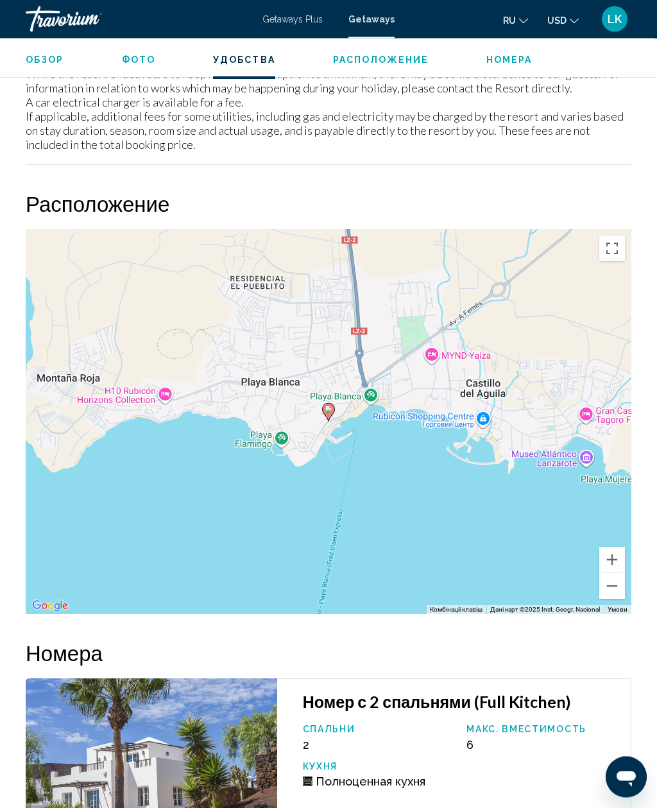
scroll to position [1935, 0]
click at [622, 573] on button "Зменшити" at bounding box center [613, 586] width 26 height 26
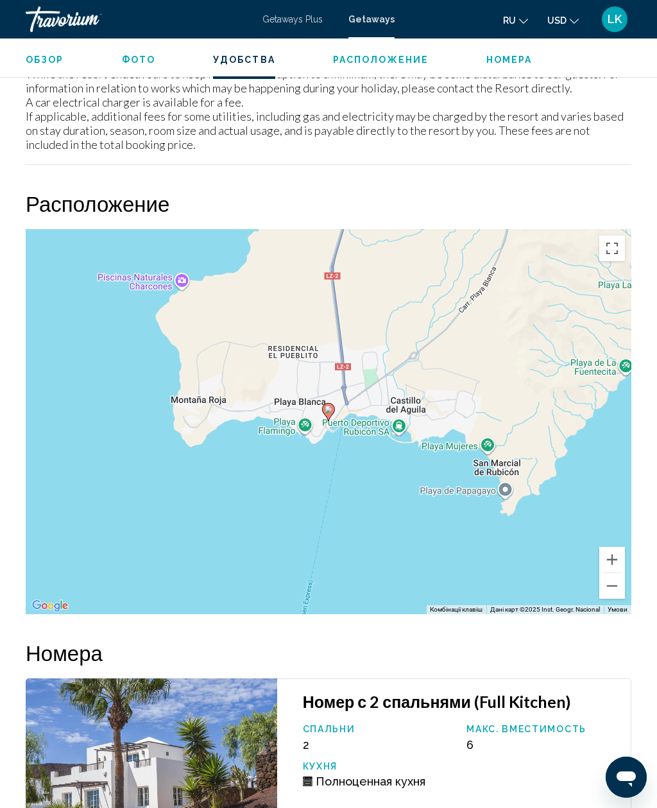
click at [618, 573] on button "Зменшити" at bounding box center [613, 586] width 26 height 26
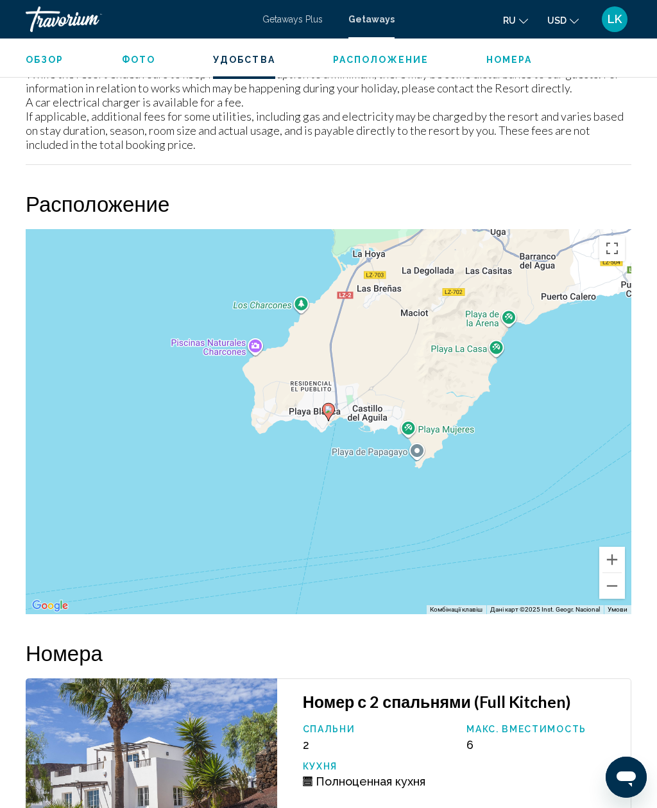
click at [619, 573] on button "Зменшити" at bounding box center [613, 586] width 26 height 26
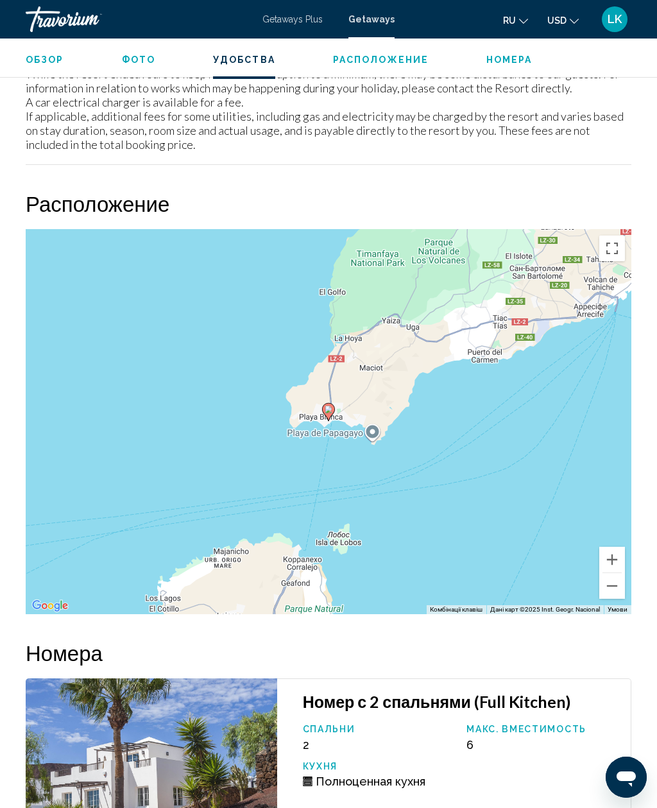
click at [625, 573] on button "Зменшити" at bounding box center [613, 586] width 26 height 26
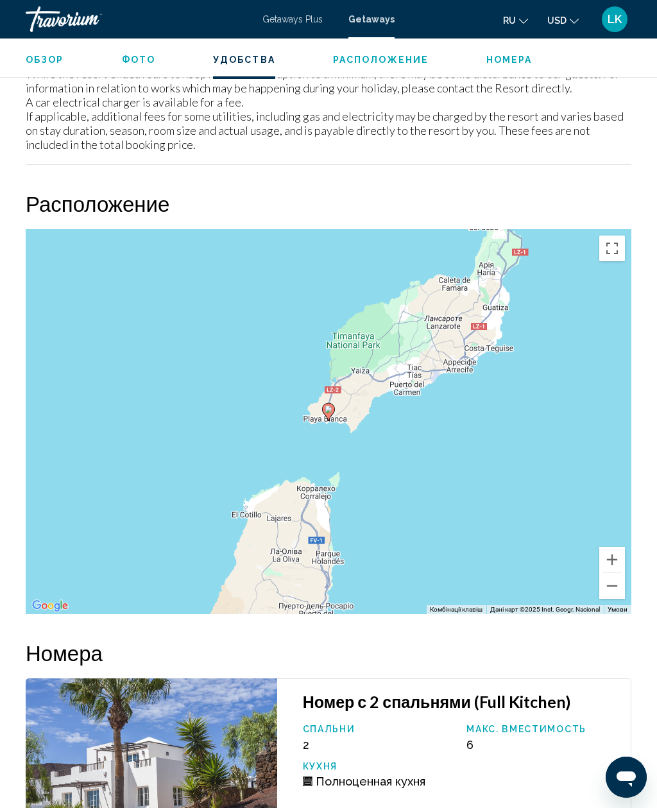
click at [626, 522] on div "Увімкніть режим перетягування за допомогою клавіатури, натиснувши Alt + Enter. …" at bounding box center [329, 421] width 606 height 385
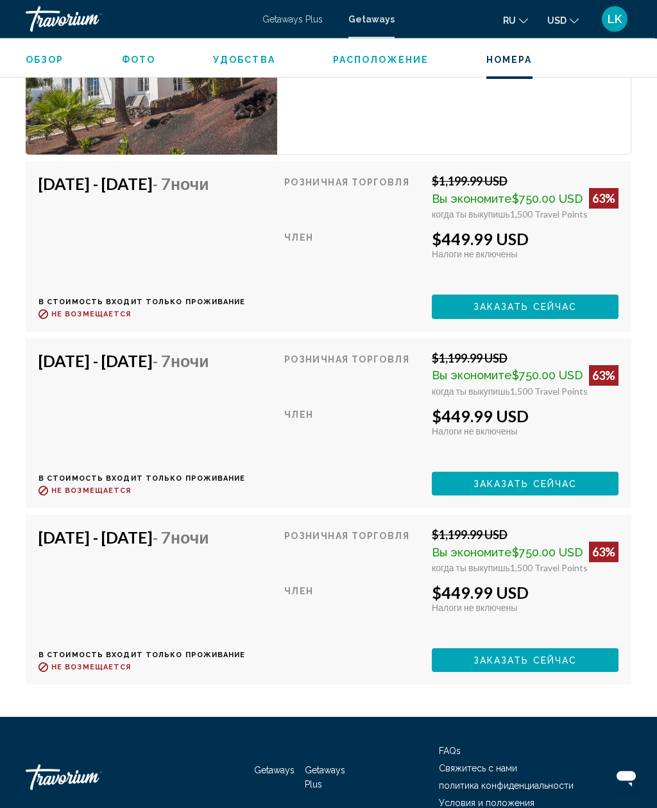
scroll to position [2572, 0]
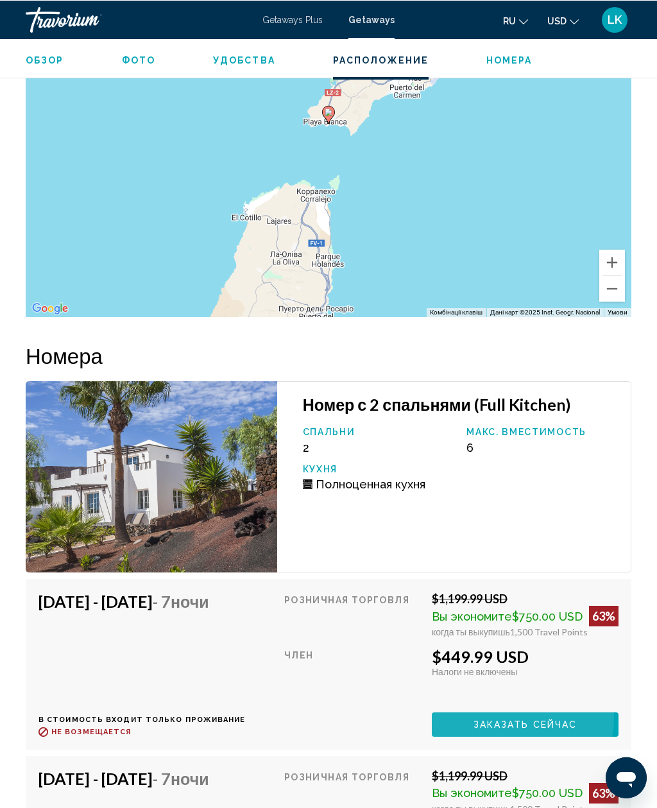
click at [521, 718] on span "Заказать сейчас" at bounding box center [526, 723] width 104 height 10
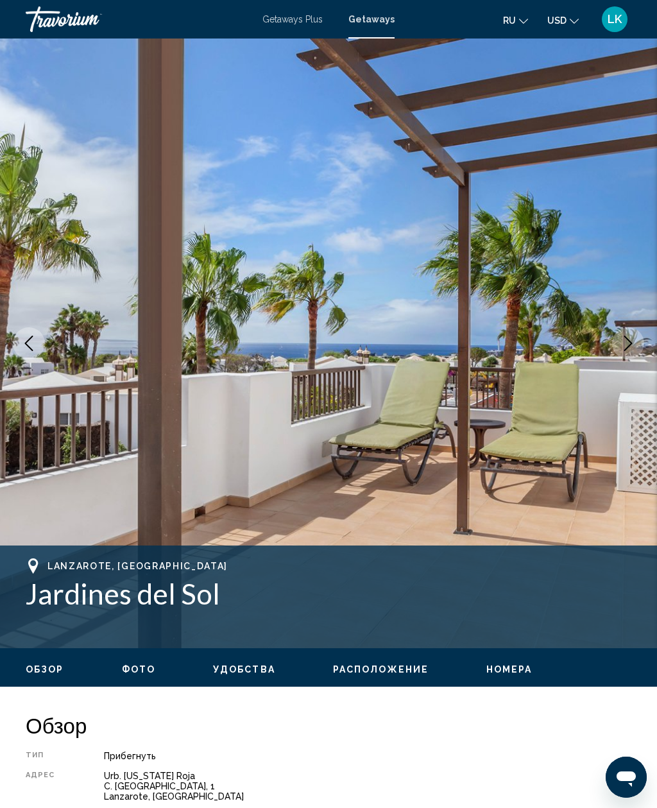
scroll to position [41, 0]
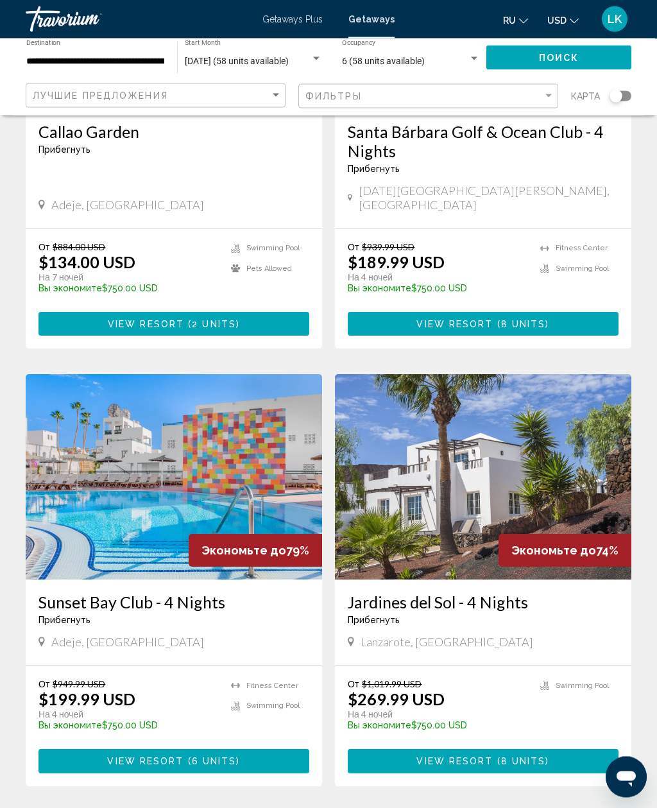
scroll to position [266, 0]
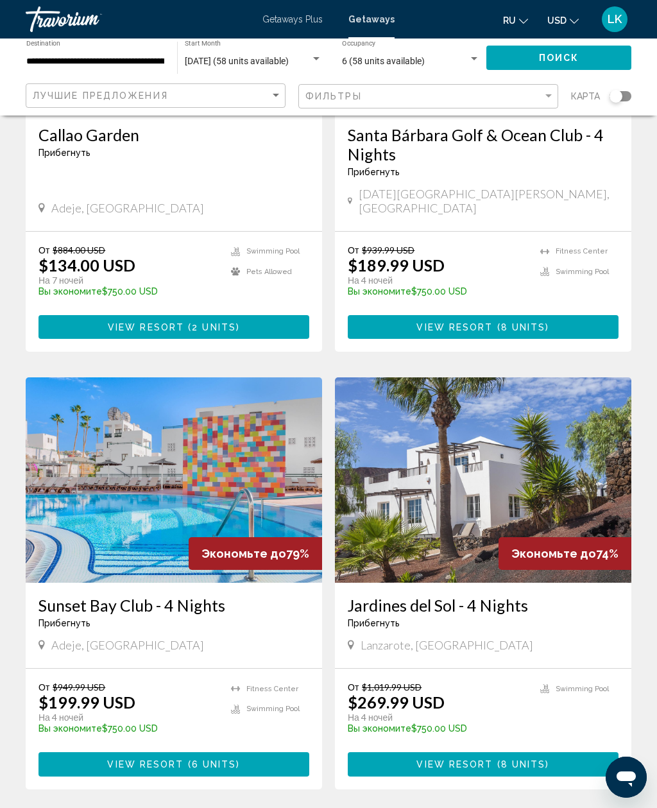
click at [468, 49] on div "6 (58 units available) Occupancy Any Occupancy" at bounding box center [411, 57] width 138 height 35
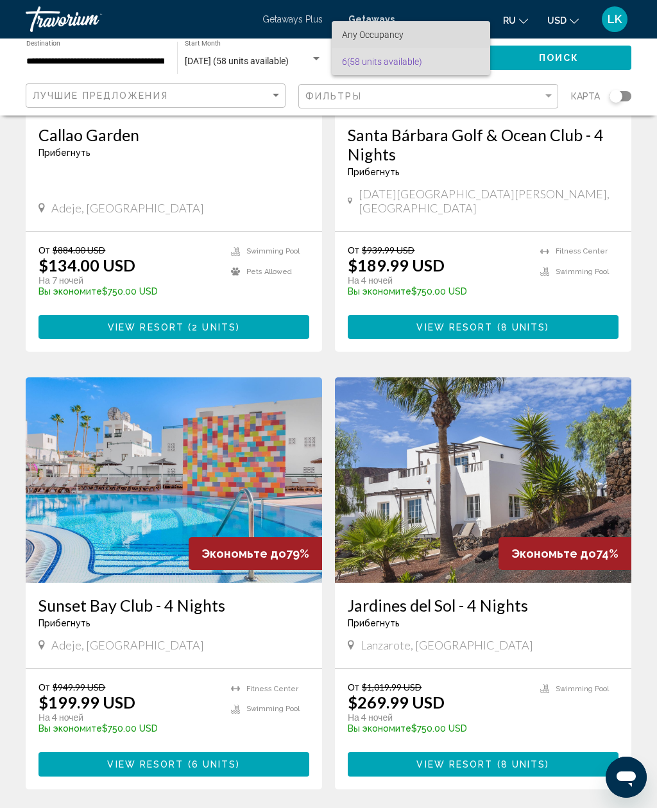
click at [406, 27] on span "Any Occupancy" at bounding box center [411, 34] width 138 height 27
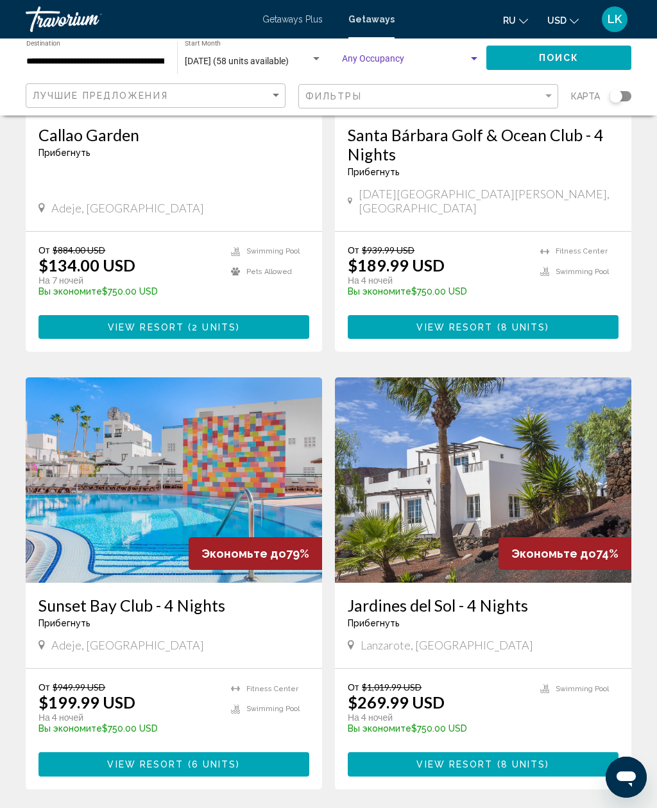
click at [564, 64] on span "Поиск" at bounding box center [559, 58] width 40 height 10
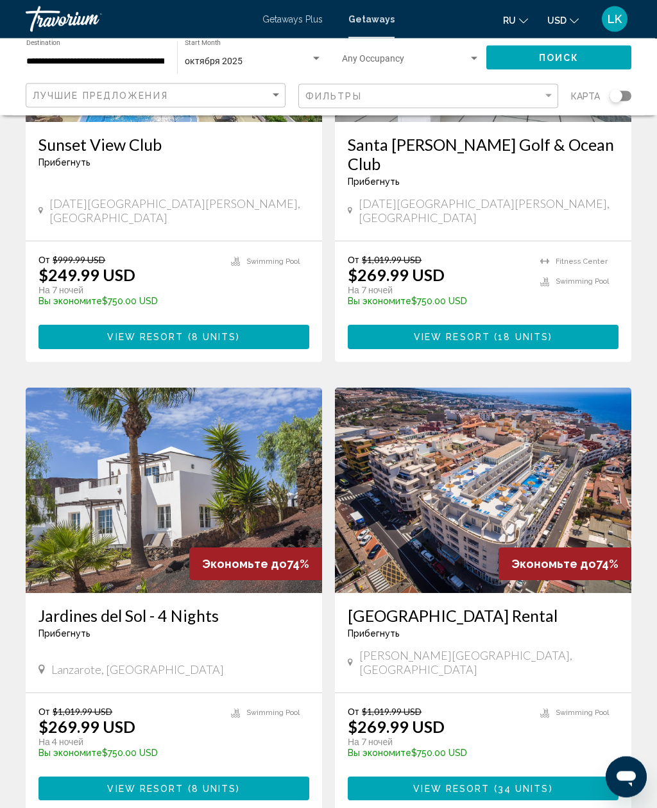
scroll to position [2067, 0]
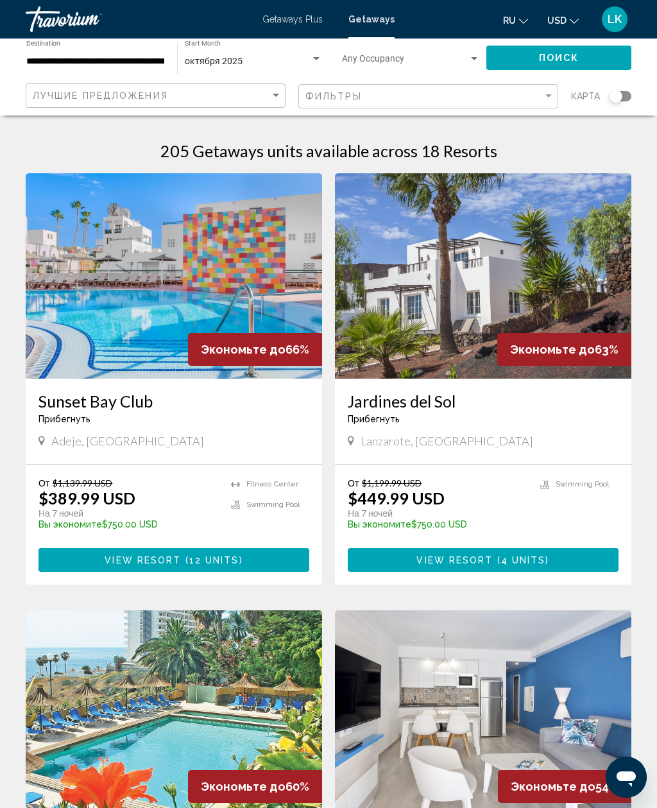
click at [146, 65] on input "**********" at bounding box center [95, 61] width 138 height 10
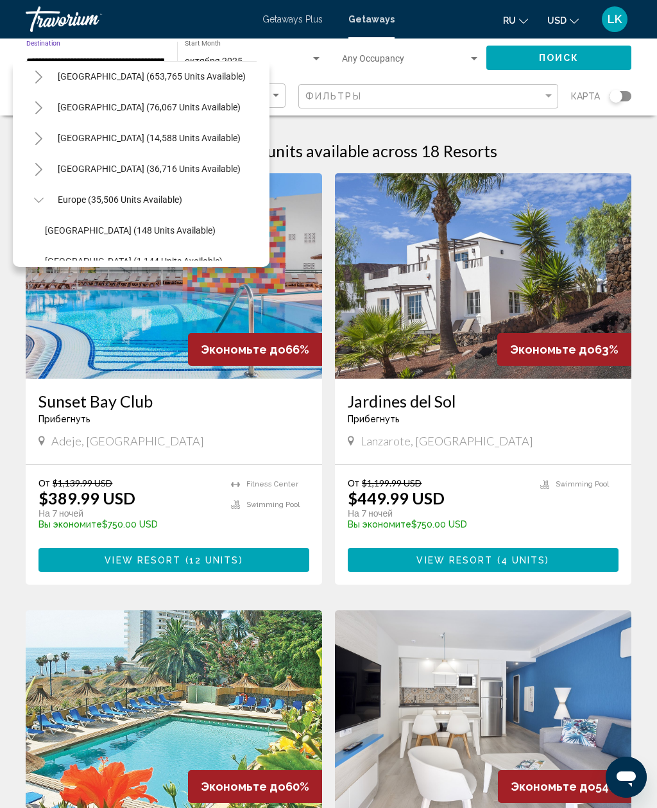
scroll to position [41, 0]
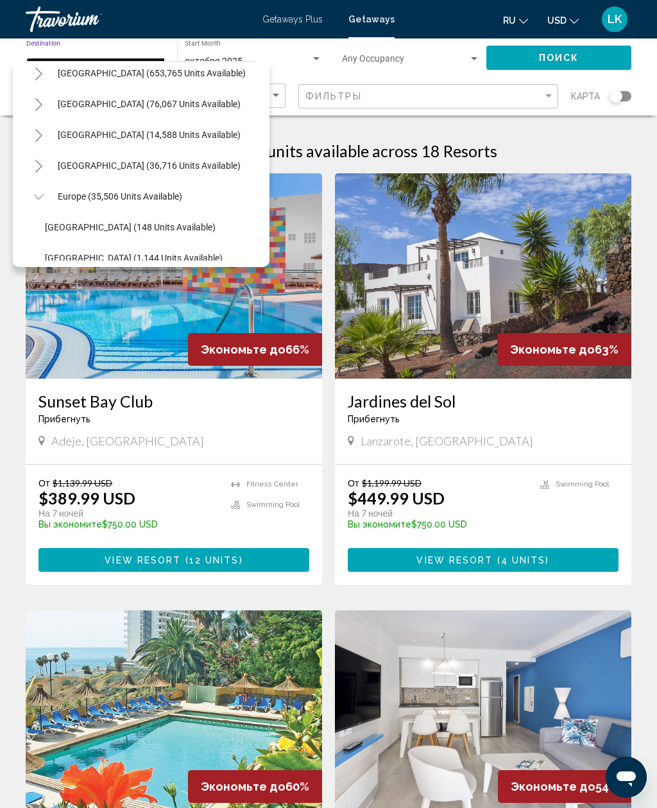
click at [148, 187] on button "Europe (35,506 units available)" at bounding box center [119, 197] width 137 height 30
type input "**********"
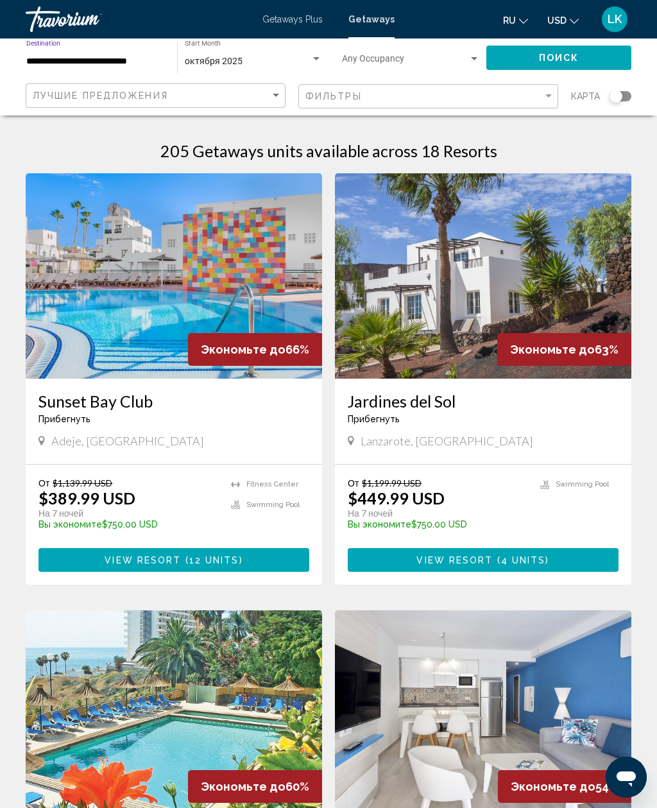
click at [236, 50] on div "[DATE] Start Month All Start Months" at bounding box center [253, 57] width 137 height 35
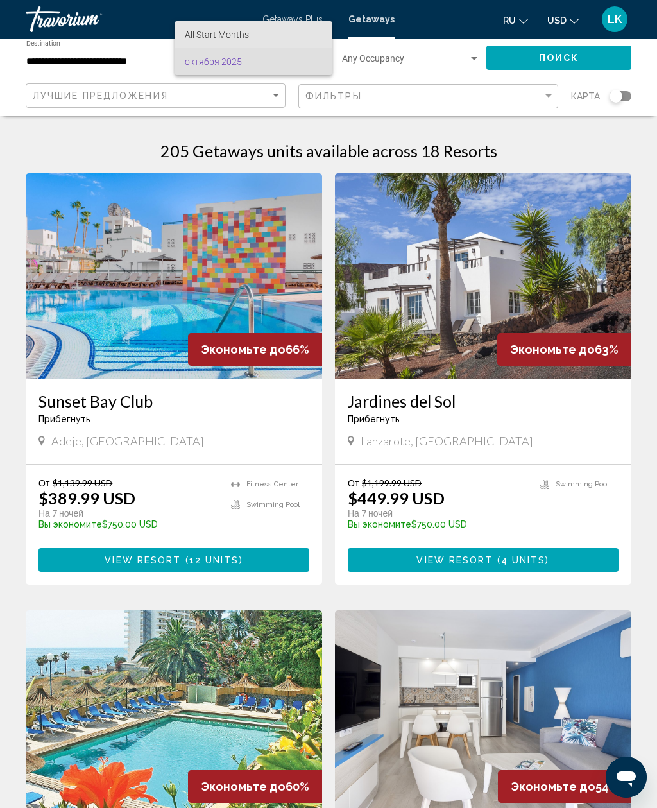
click at [277, 31] on span "All Start Months" at bounding box center [253, 34] width 137 height 27
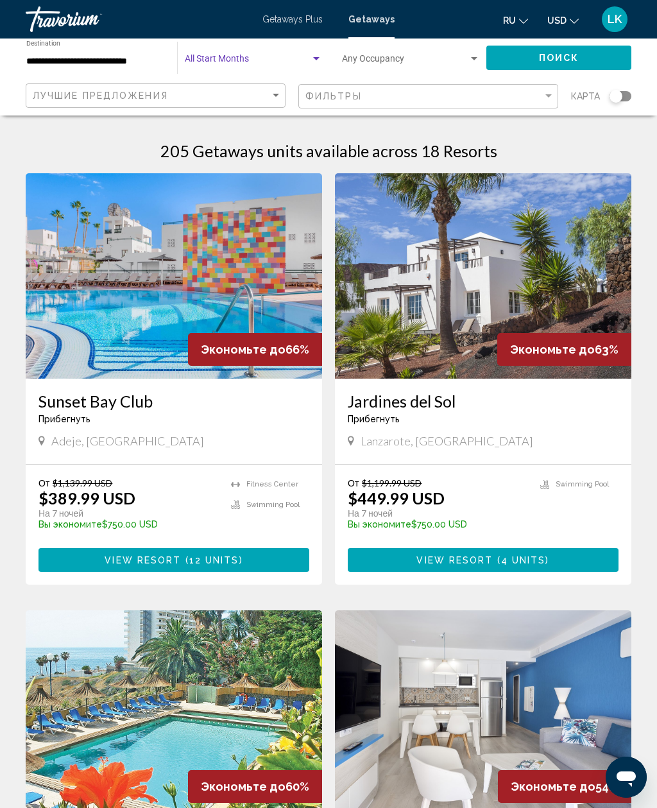
click at [573, 60] on span "Поиск" at bounding box center [559, 58] width 40 height 10
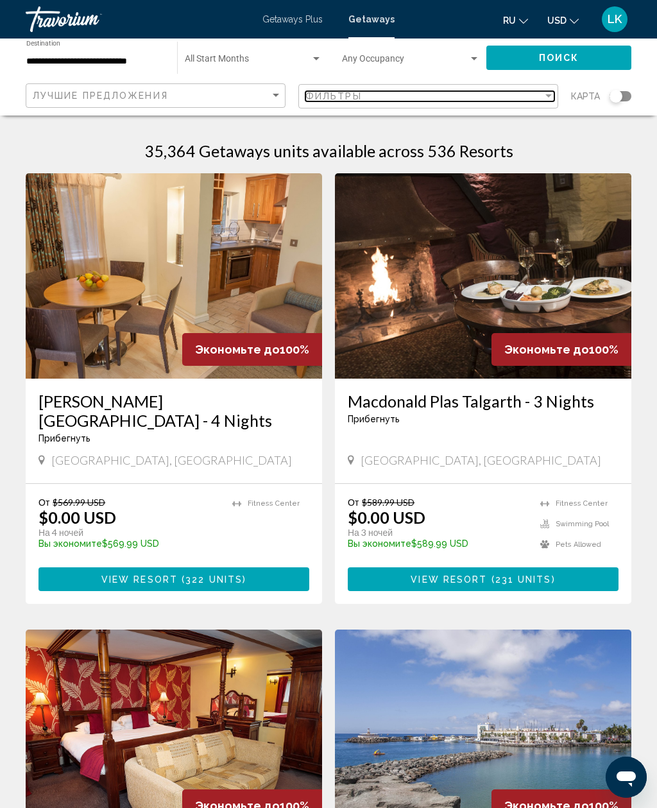
click at [547, 92] on div "Filter" at bounding box center [549, 96] width 12 height 10
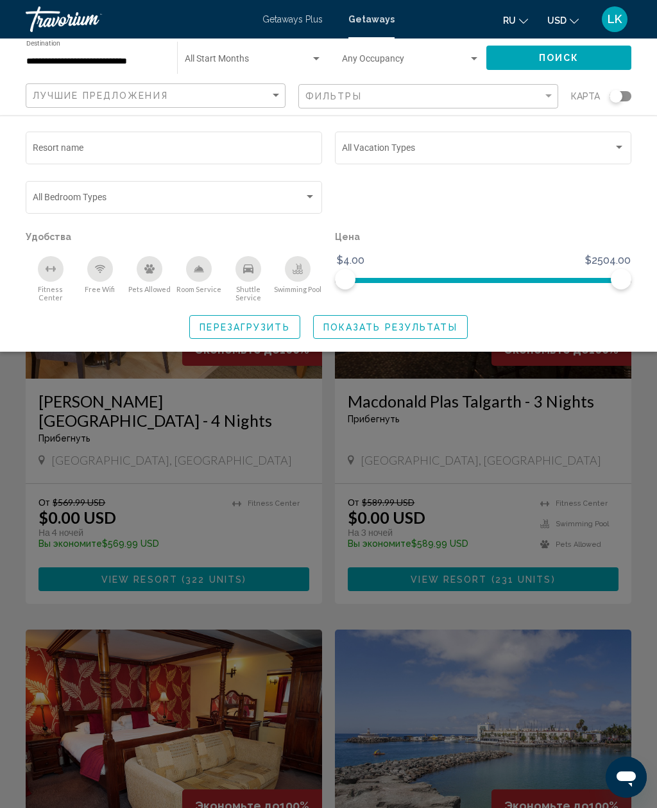
click at [307, 275] on div "Swimming Pool" at bounding box center [298, 269] width 26 height 26
click at [86, 271] on button "Free Wifi" at bounding box center [99, 278] width 49 height 47
click at [49, 268] on icon "Fitness Center" at bounding box center [51, 269] width 10 height 10
click at [196, 268] on icon "Room Service" at bounding box center [198, 269] width 9 height 6
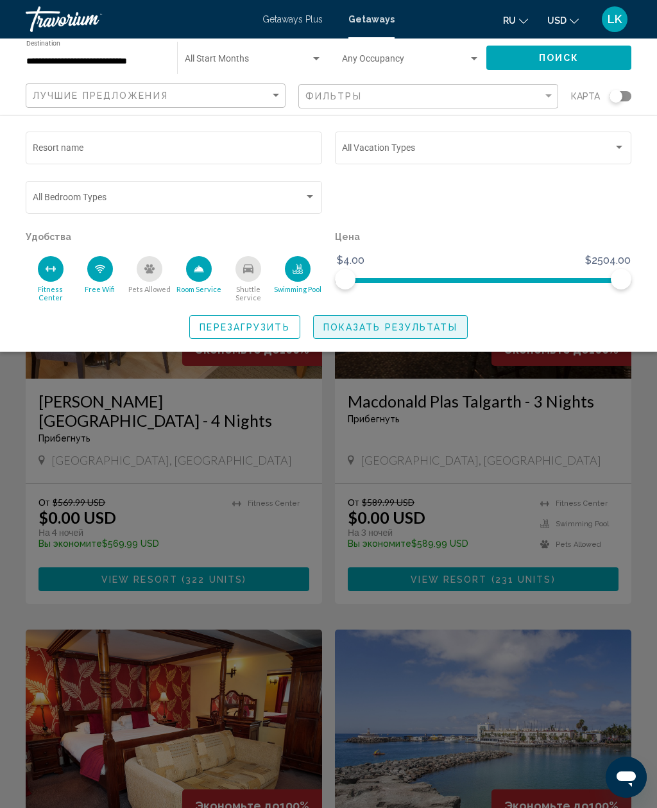
click at [401, 325] on button "Показать результаты" at bounding box center [390, 327] width 155 height 24
click at [402, 322] on span "Показать результаты" at bounding box center [390, 327] width 134 height 10
click at [564, 48] on button "Поиск" at bounding box center [559, 58] width 145 height 24
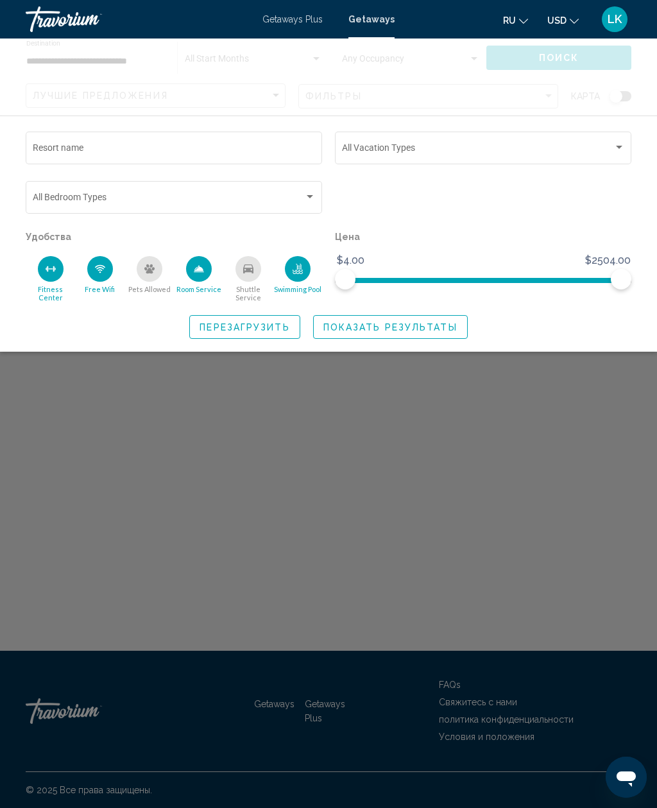
click at [434, 315] on button "Показать результаты" at bounding box center [390, 327] width 155 height 24
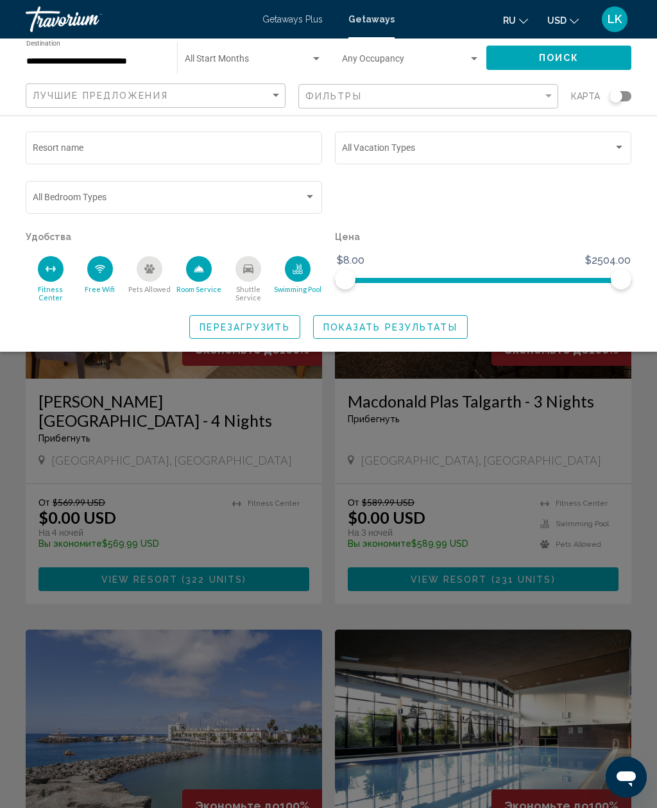
click at [447, 327] on button "Показать результаты" at bounding box center [390, 327] width 155 height 24
click at [607, 56] on button "Поиск" at bounding box center [559, 58] width 145 height 24
click at [605, 406] on div "Search widget" at bounding box center [328, 501] width 657 height 616
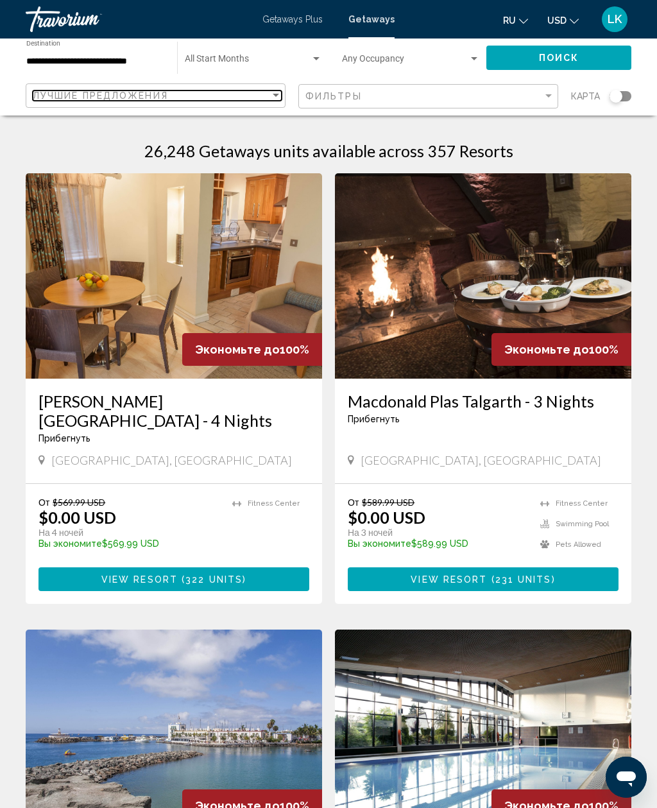
click at [242, 91] on div "Лучшие предложения" at bounding box center [151, 96] width 237 height 10
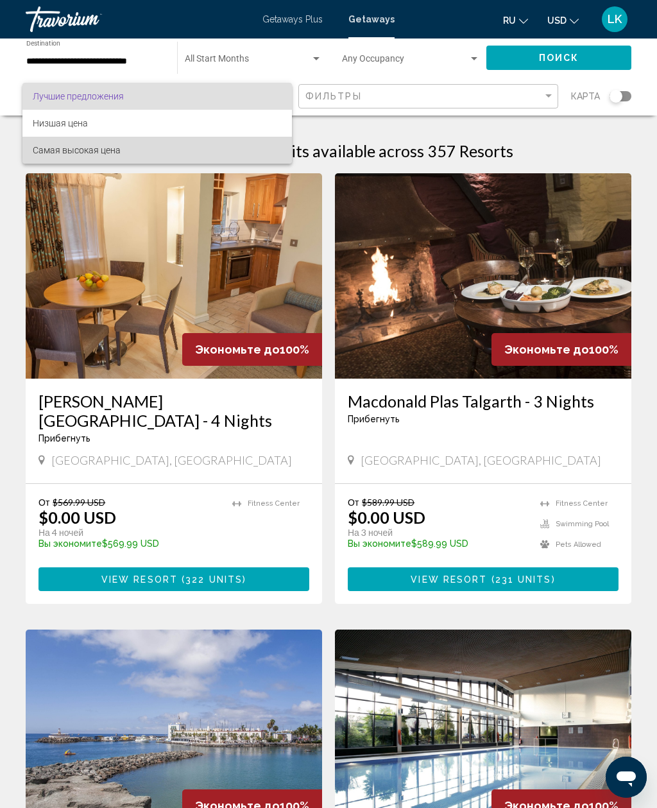
click at [178, 160] on span "Самая высокая цена" at bounding box center [157, 150] width 249 height 27
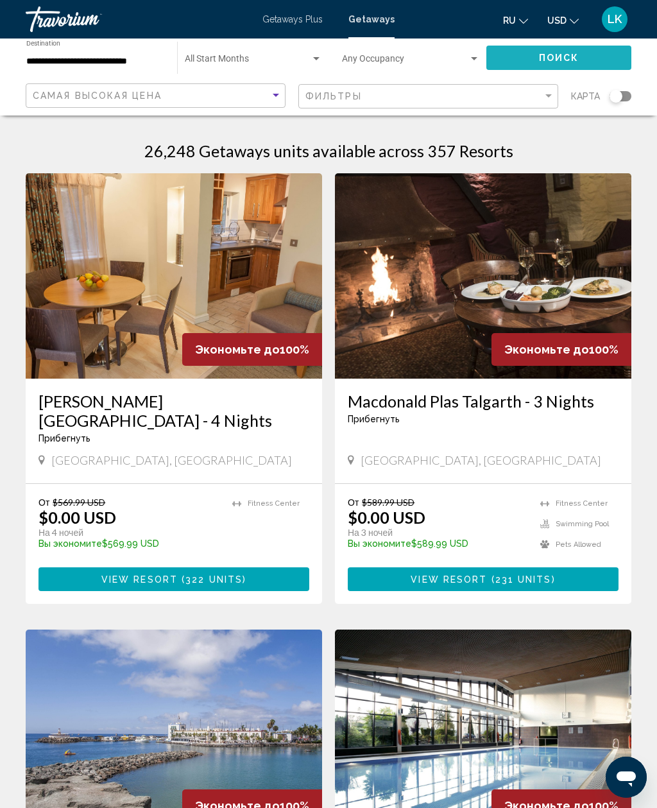
click at [605, 56] on button "Поиск" at bounding box center [559, 58] width 145 height 24
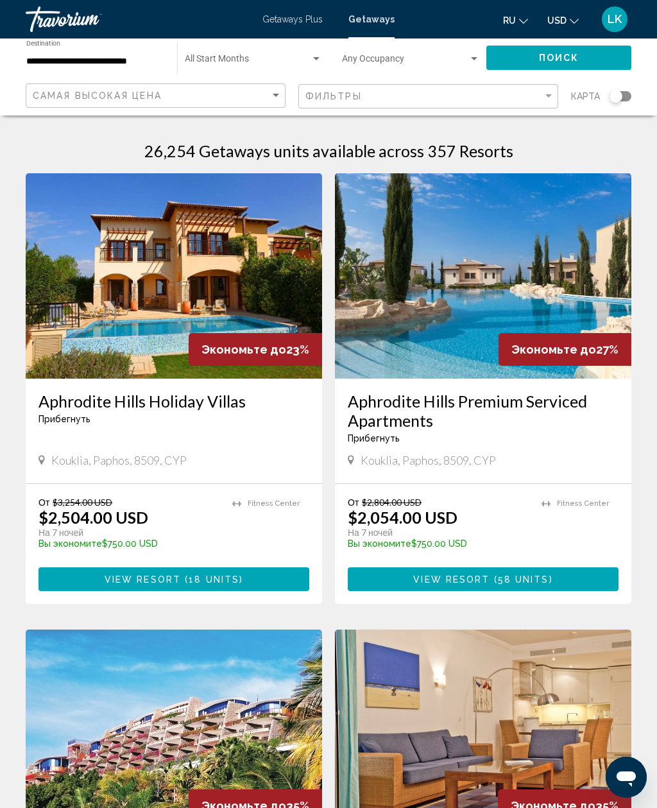
click at [239, 395] on h3 "Aphrodite Hills Holiday Villas" at bounding box center [174, 401] width 271 height 19
click at [500, 323] on img "Main content" at bounding box center [483, 275] width 297 height 205
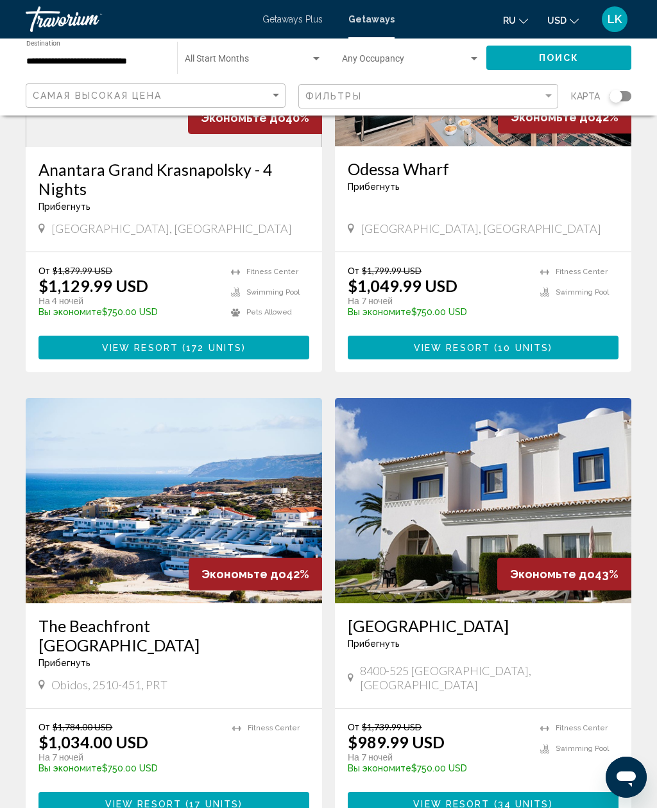
scroll to position [1120, 0]
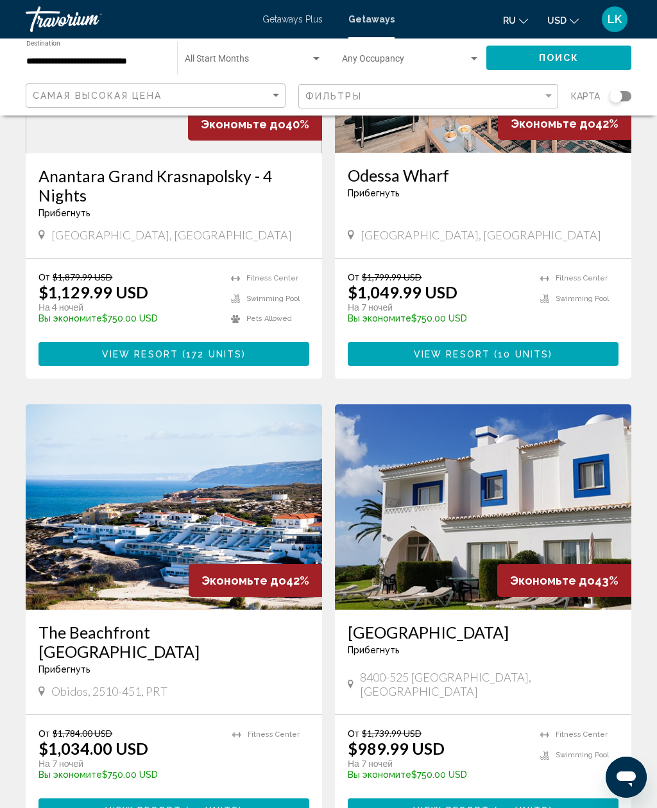
click at [432, 546] on img "Main content" at bounding box center [483, 506] width 297 height 205
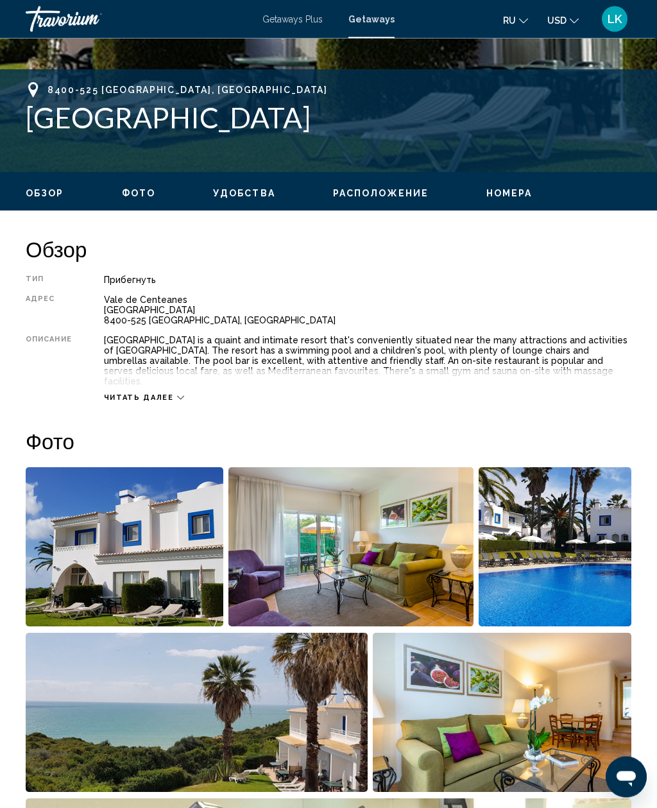
scroll to position [476, 0]
click at [140, 569] on img "Open full-screen image slider" at bounding box center [125, 546] width 198 height 159
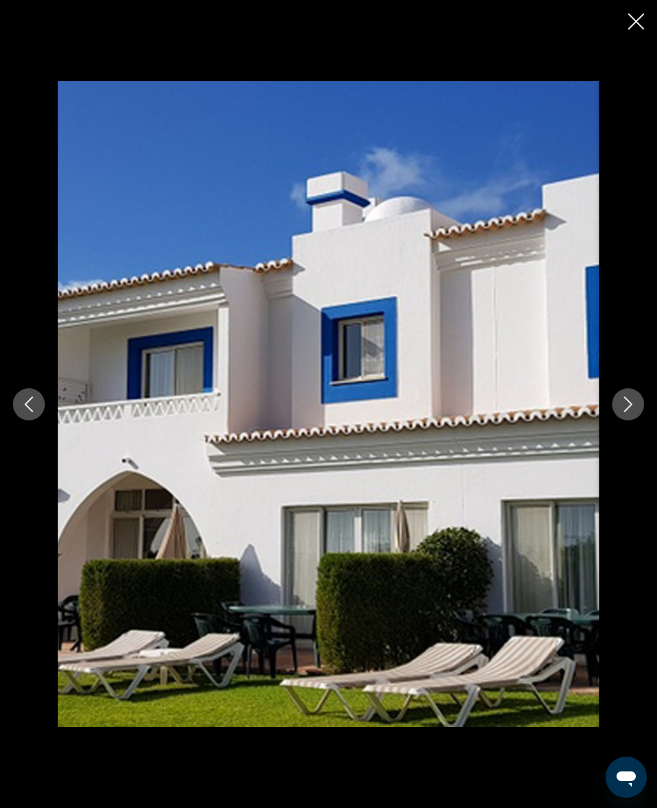
click at [625, 412] on icon "Next image" at bounding box center [628, 404] width 15 height 15
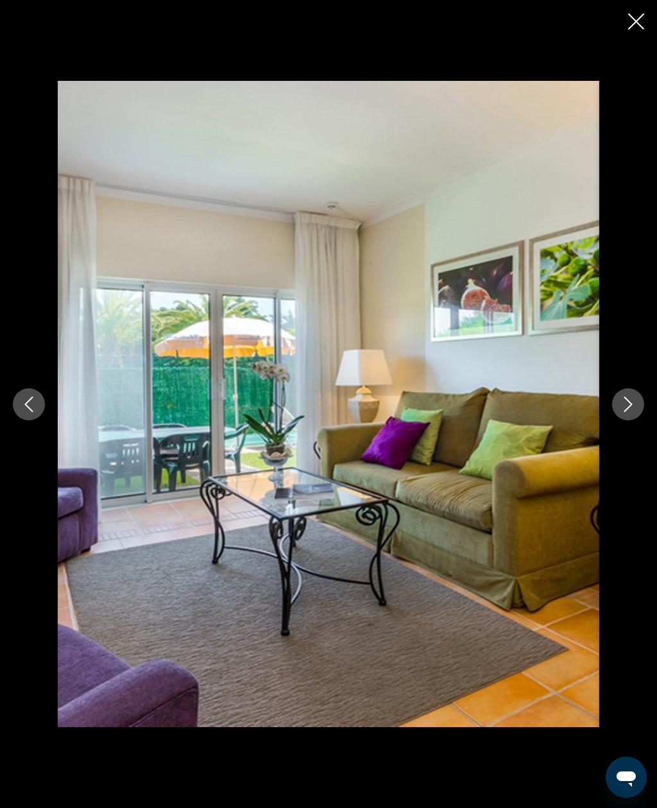
scroll to position [365, 0]
click at [625, 403] on icon "Next image" at bounding box center [628, 404] width 15 height 15
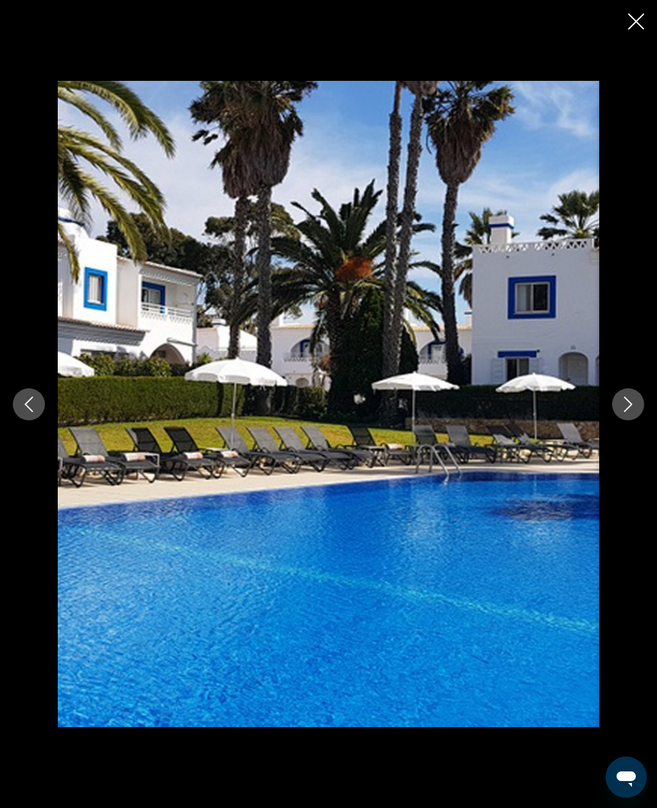
click at [628, 397] on icon "Next image" at bounding box center [628, 404] width 15 height 15
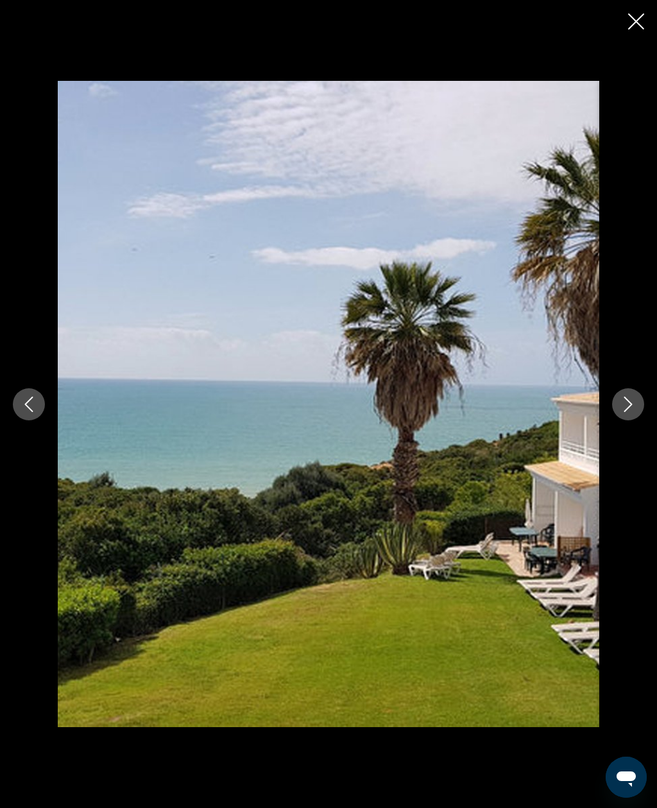
click at [618, 397] on button "Next image" at bounding box center [628, 404] width 32 height 32
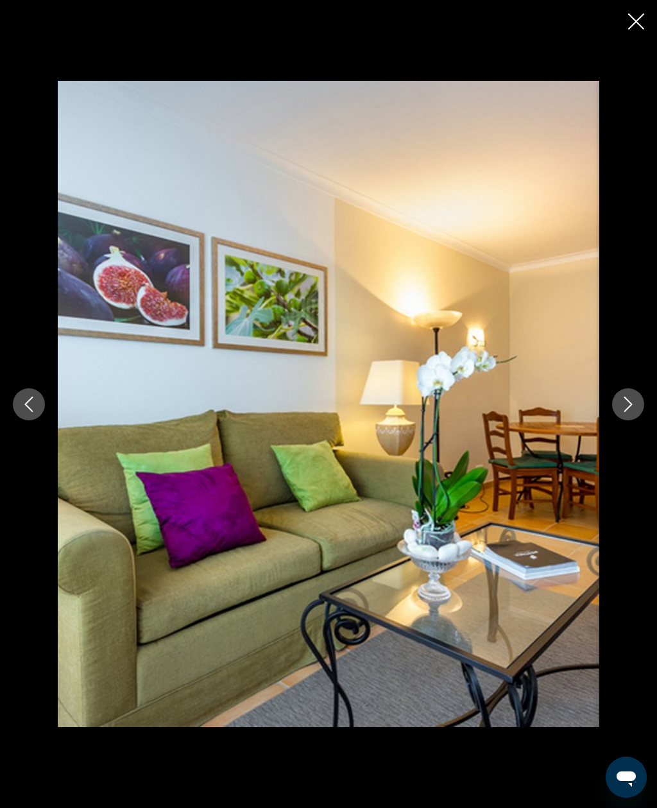
click at [636, 392] on button "Next image" at bounding box center [628, 404] width 32 height 32
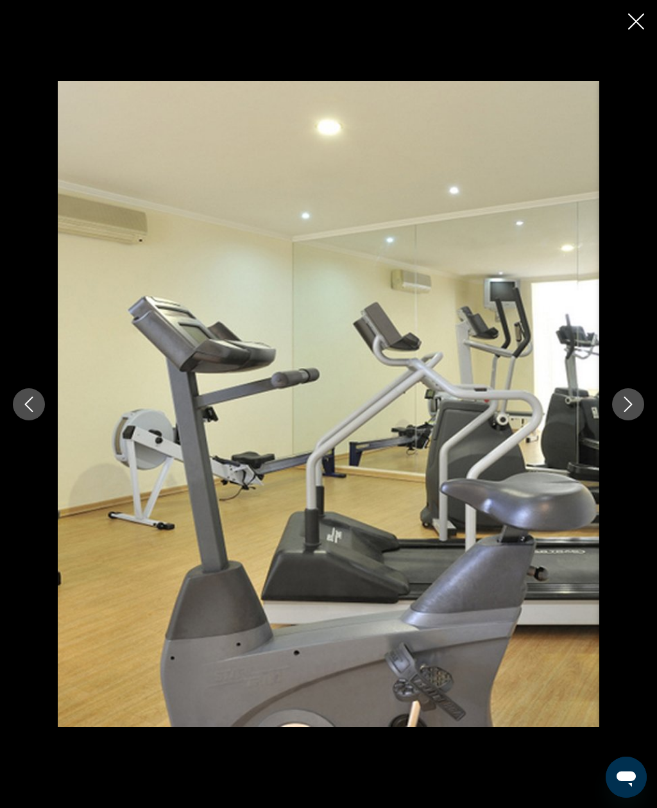
click at [619, 418] on div "Main content" at bounding box center [328, 404] width 657 height 646
click at [630, 408] on icon "Next image" at bounding box center [628, 404] width 15 height 15
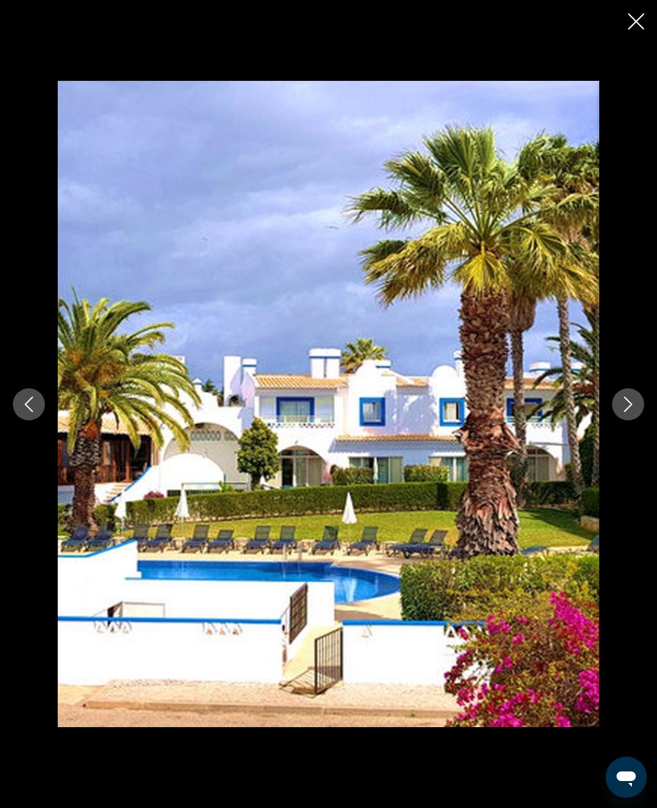
click at [627, 391] on button "Next image" at bounding box center [628, 404] width 32 height 32
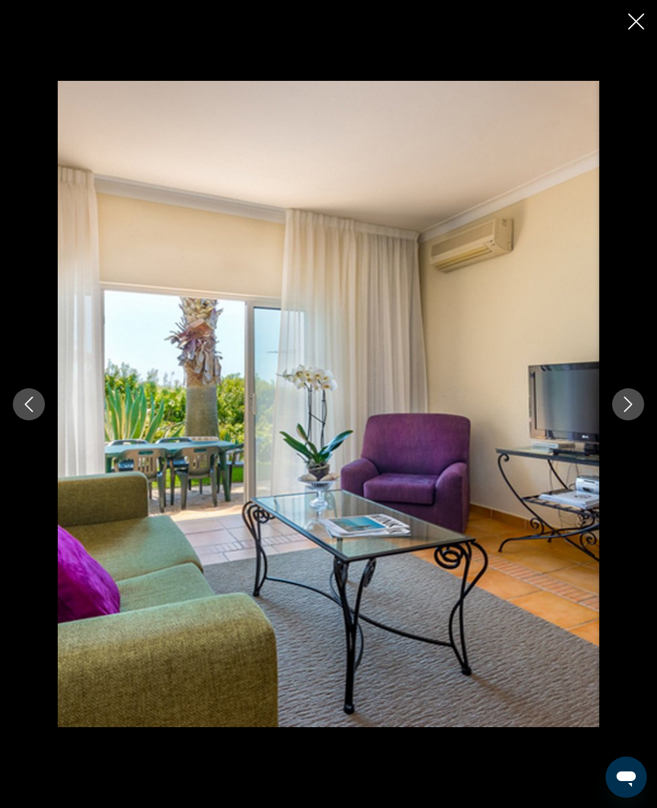
click at [626, 396] on button "Next image" at bounding box center [628, 404] width 32 height 32
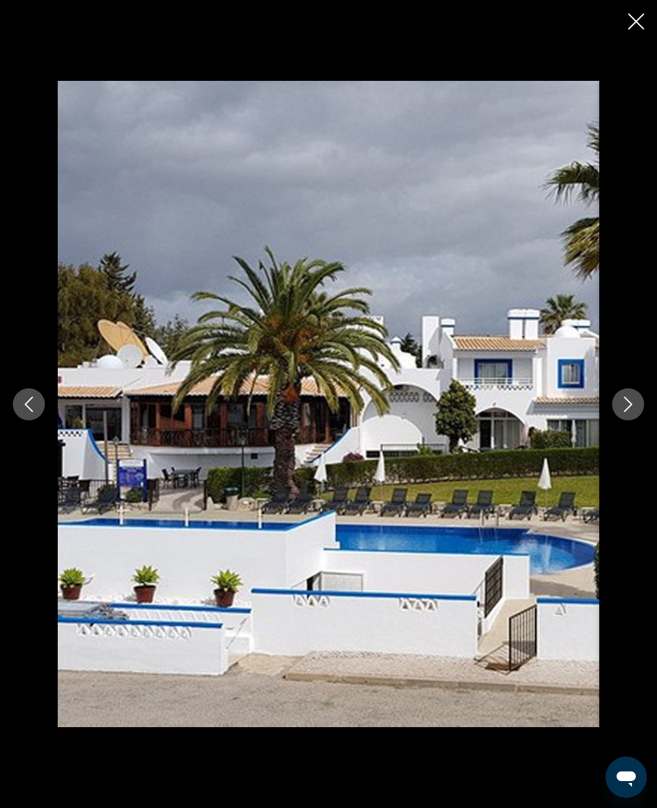
click at [628, 395] on button "Next image" at bounding box center [628, 404] width 32 height 32
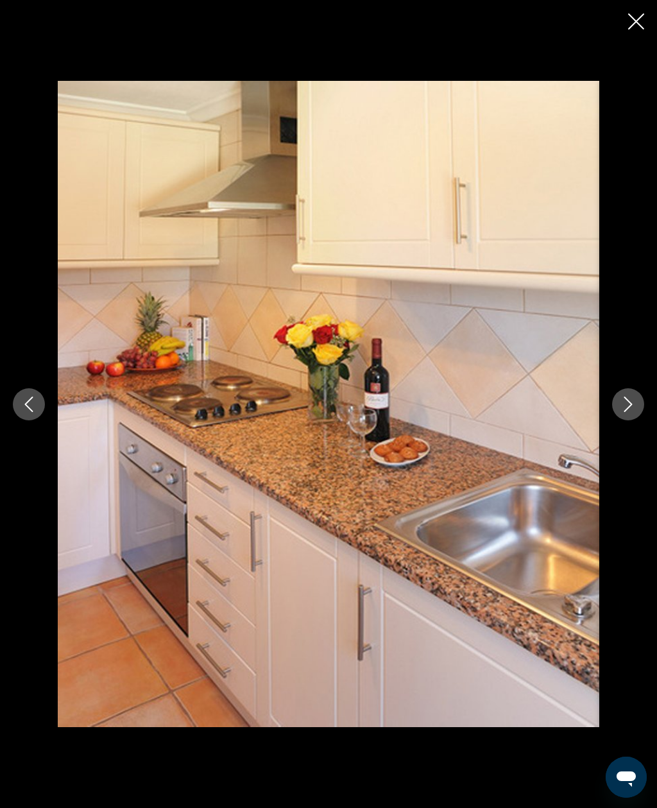
click at [635, 406] on icon "Next image" at bounding box center [628, 404] width 15 height 15
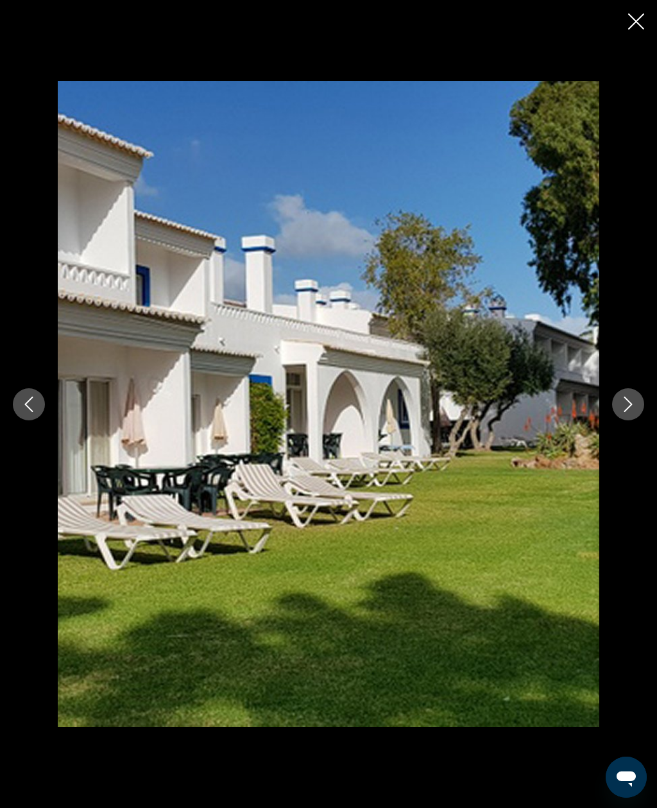
click at [629, 393] on button "Next image" at bounding box center [628, 404] width 32 height 32
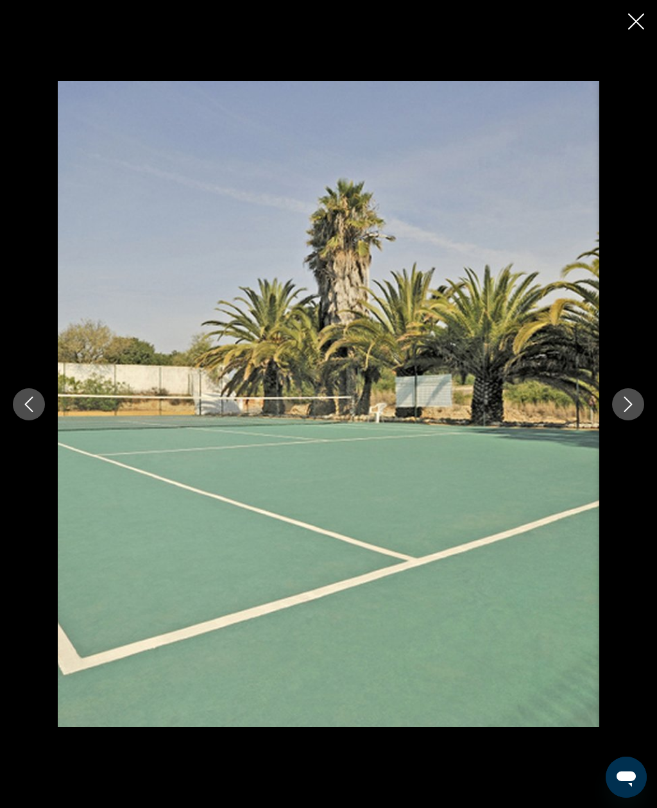
click at [622, 399] on icon "Next image" at bounding box center [628, 404] width 15 height 15
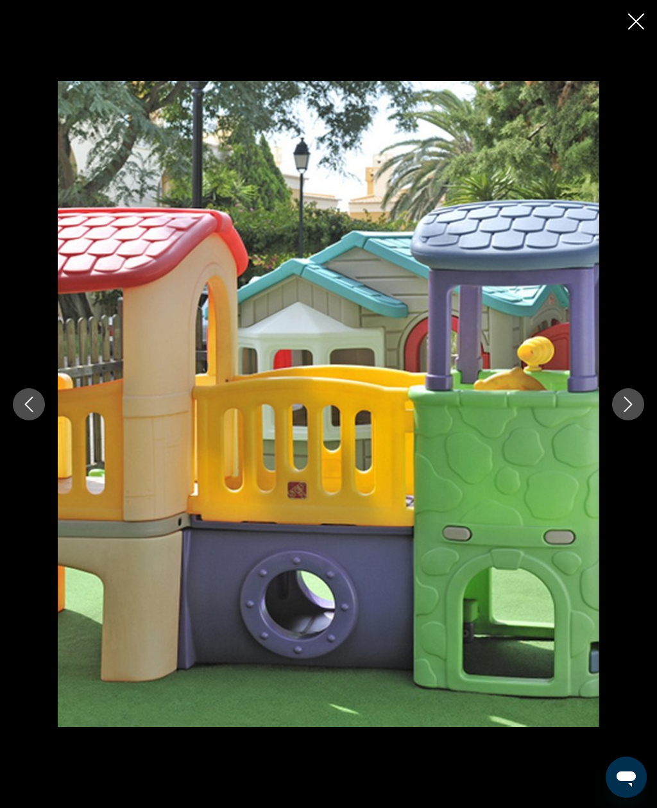
click at [625, 395] on button "Next image" at bounding box center [628, 404] width 32 height 32
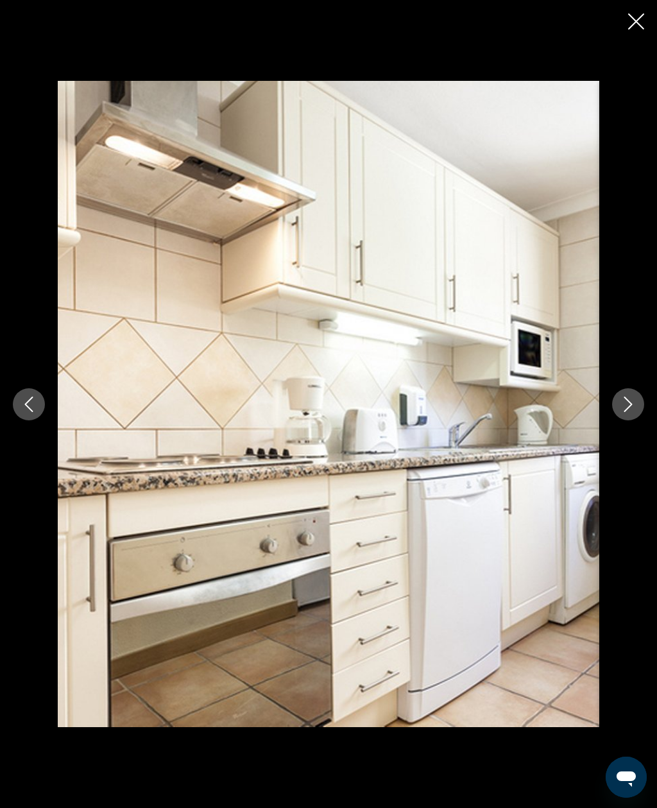
click at [621, 410] on icon "Next image" at bounding box center [628, 404] width 15 height 15
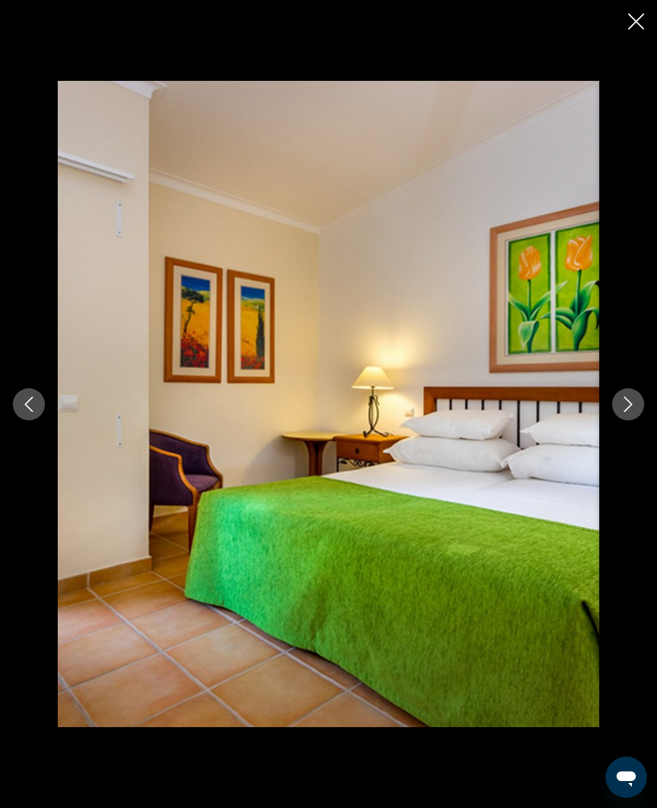
click at [609, 402] on div "Main content" at bounding box center [328, 404] width 657 height 646
click at [626, 400] on icon "Next image" at bounding box center [628, 404] width 15 height 15
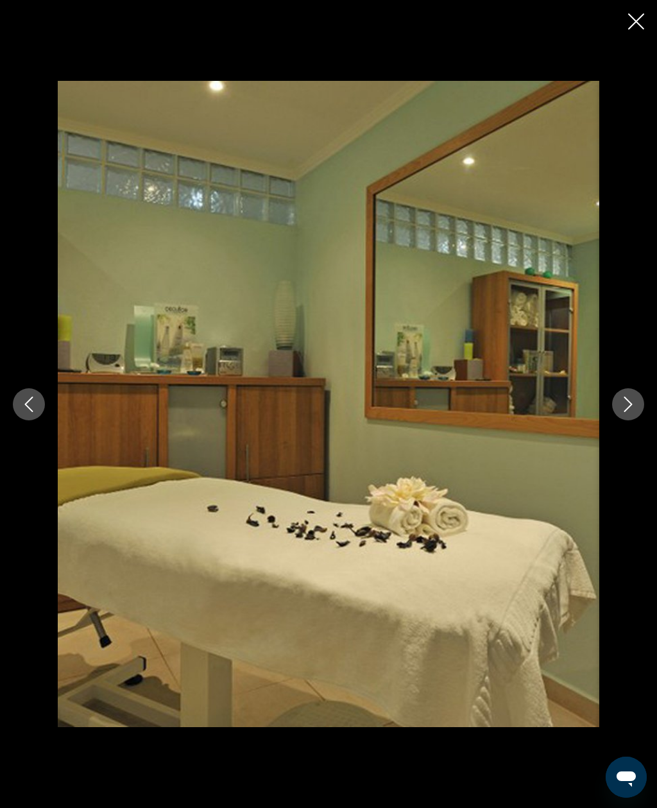
click at [625, 395] on button "Next image" at bounding box center [628, 404] width 32 height 32
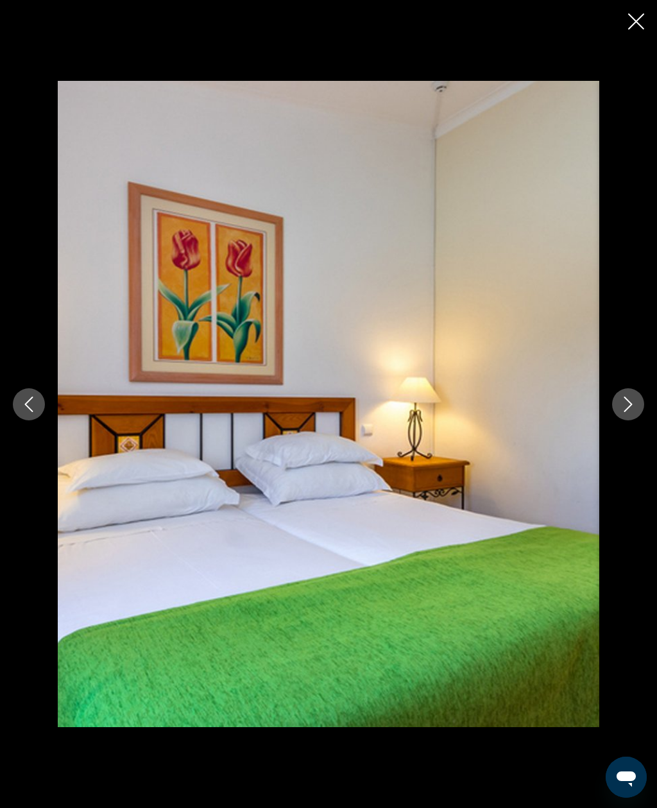
click at [630, 20] on icon "Close slideshow" at bounding box center [636, 21] width 16 height 16
